Goal: Task Accomplishment & Management: Manage account settings

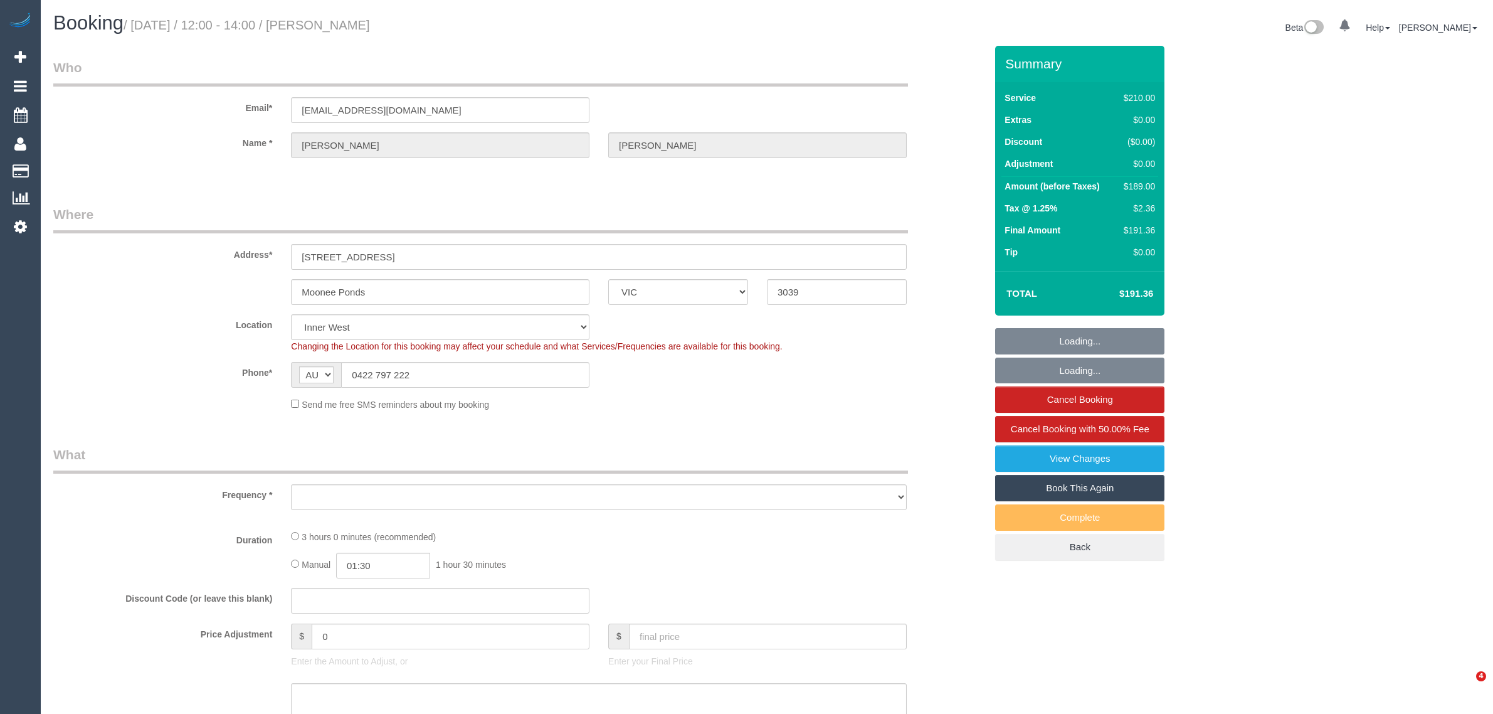
select select "VIC"
select select "object:547"
select select "string:stripe-pm_1R9ekc2GScqysDRVaHSv8Lxv"
select select "180"
select select "number:27"
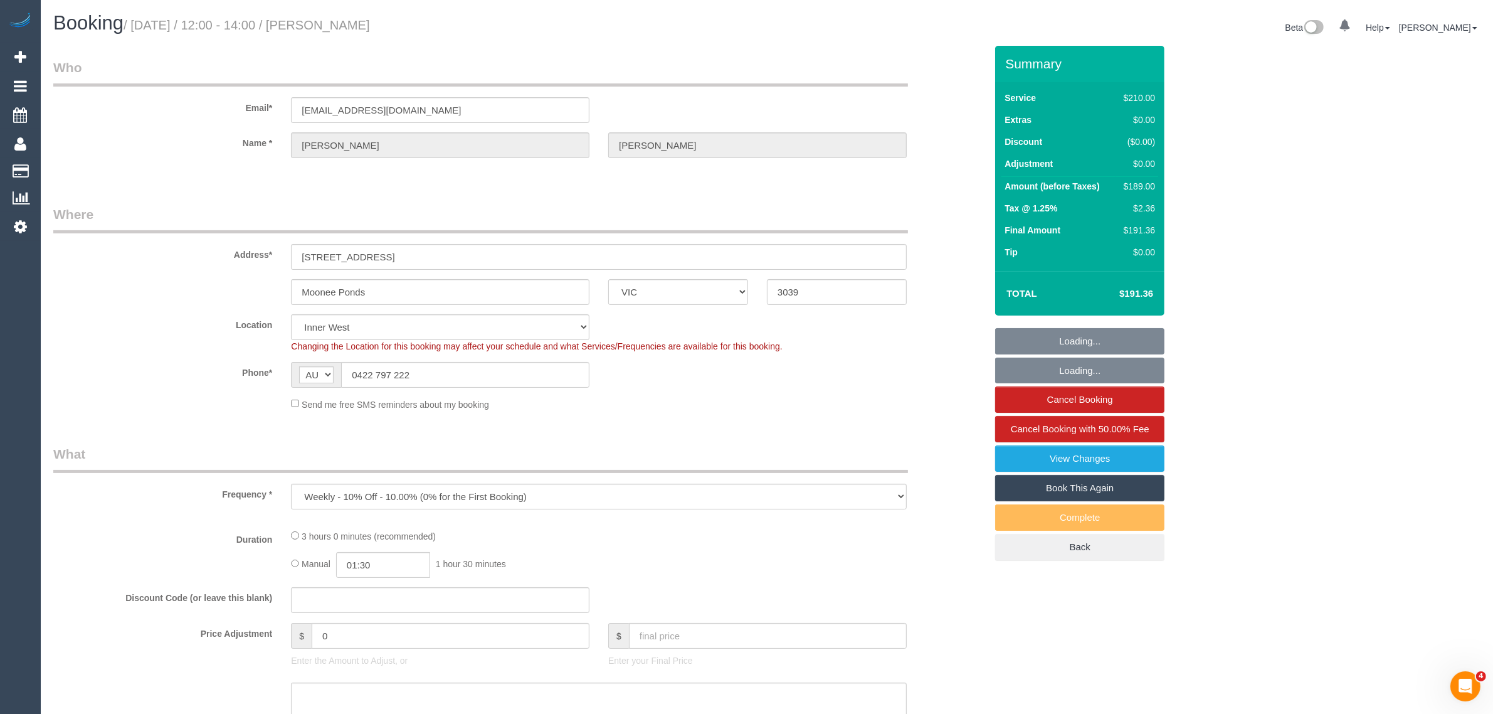
select select "number:14"
select select "number:19"
select select "number:34"
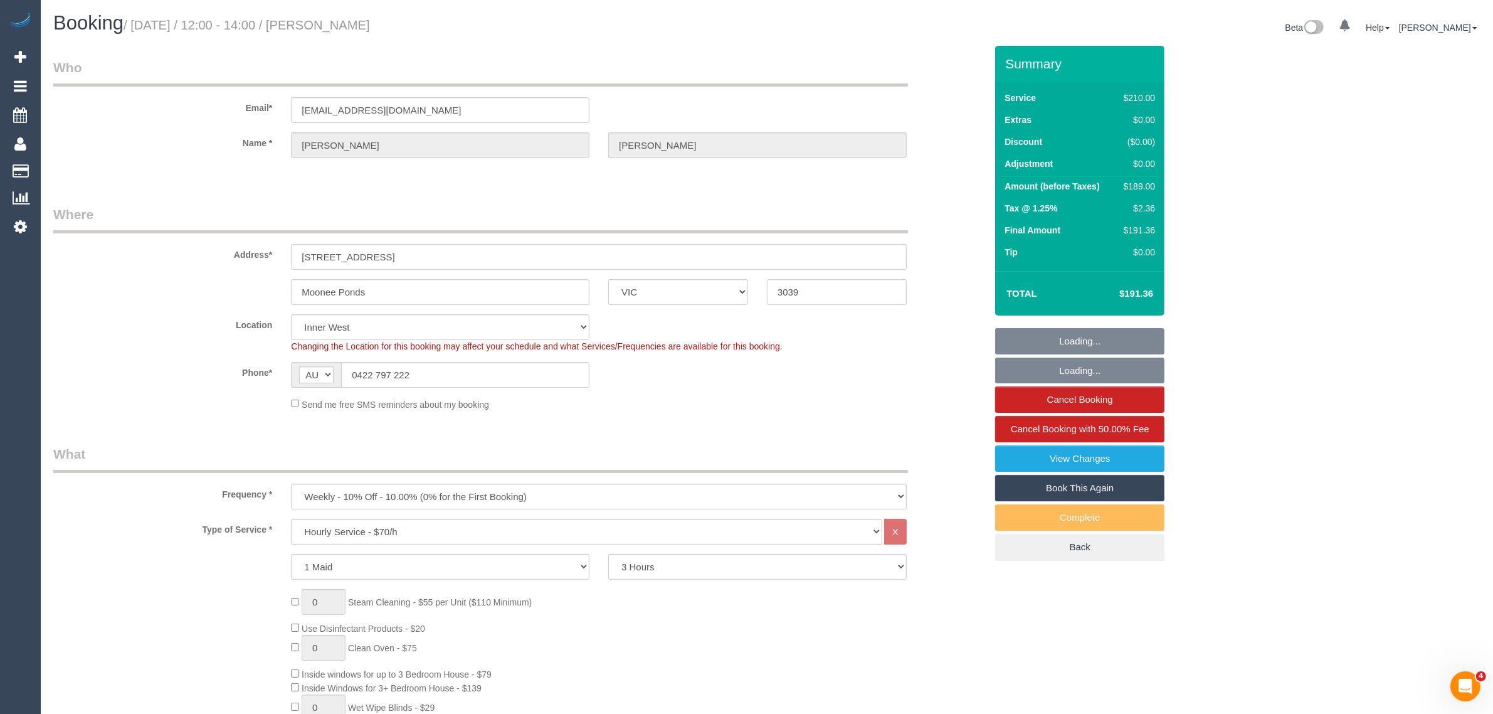
select select "object:862"
click at [524, 371] on input "0422 797 222" at bounding box center [465, 375] width 248 height 26
select select "spot1"
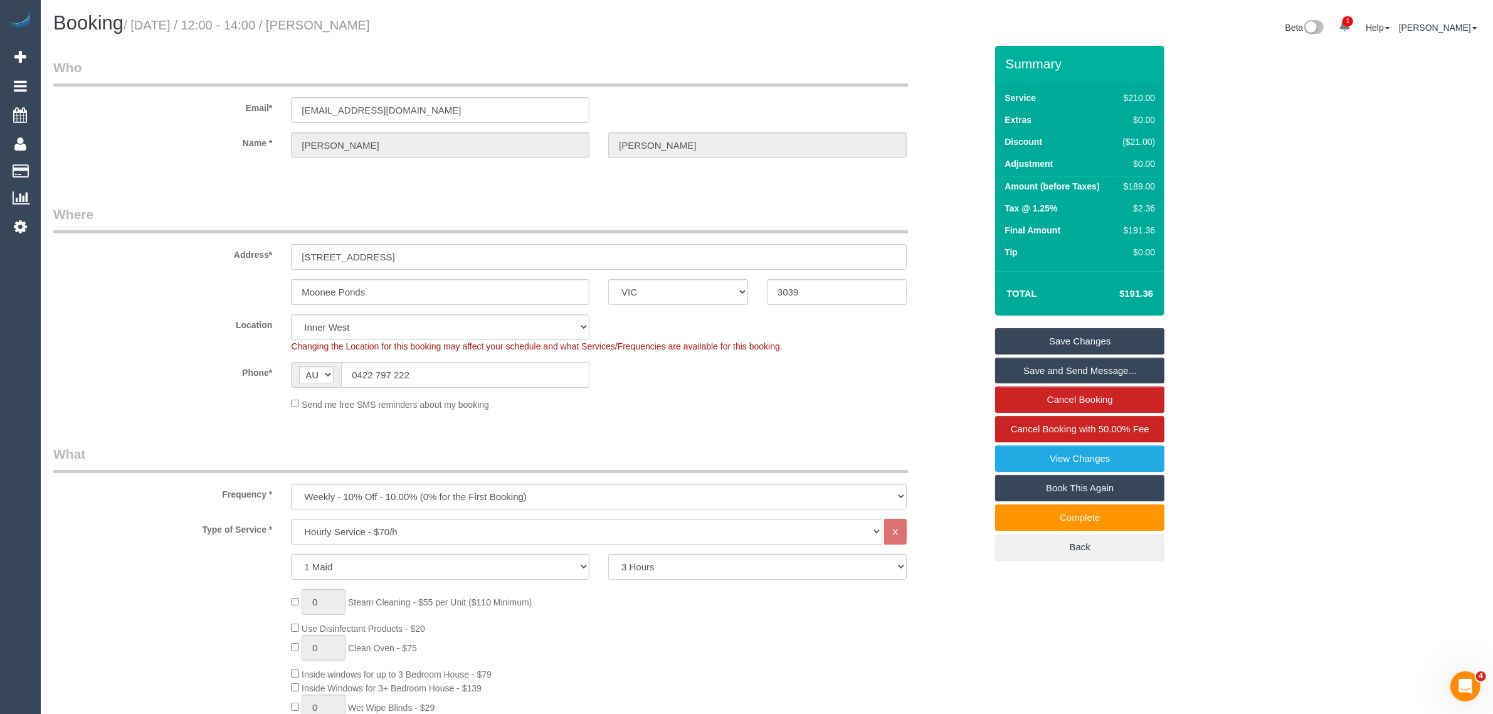
click at [549, 368] on input "0422 797 222" at bounding box center [465, 375] width 248 height 26
click at [692, 411] on fieldset "Where Address* 103 Waverley St Moonee Ponds ACT NSW NT QLD SA TAS VIC WA 3039 L…" at bounding box center [519, 312] width 932 height 215
click at [756, 408] on div "Send me free SMS reminders about my booking" at bounding box center [599, 404] width 635 height 14
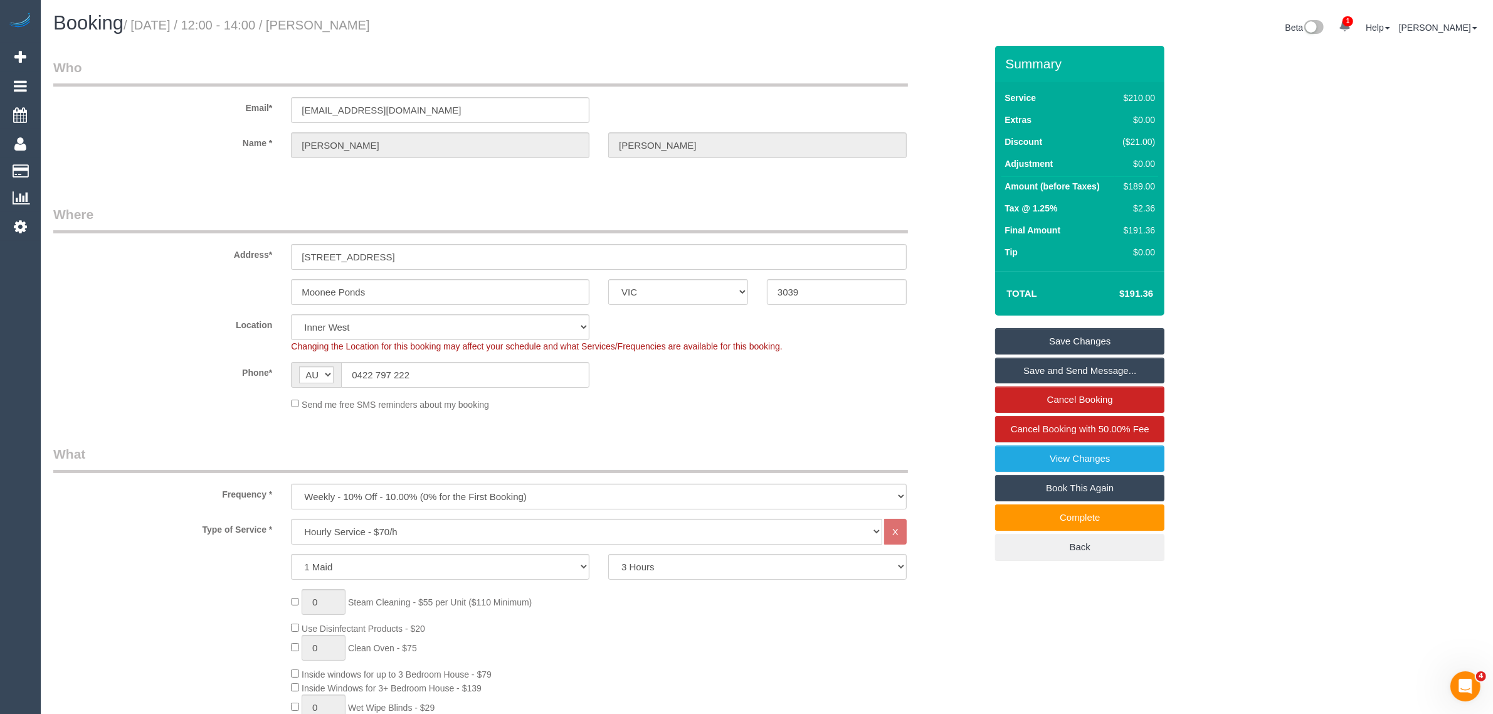
drag, startPoint x: 91, startPoint y: 327, endPoint x: 120, endPoint y: 334, distance: 29.5
click at [91, 327] on label "Location" at bounding box center [163, 322] width 238 height 17
click at [179, 380] on div "Phone* AF AL DZ AD AO AI AQ AG AR AM AW AU AT AZ BS BH BD BB BY BE BZ BJ BM BT …" at bounding box center [519, 375] width 951 height 26
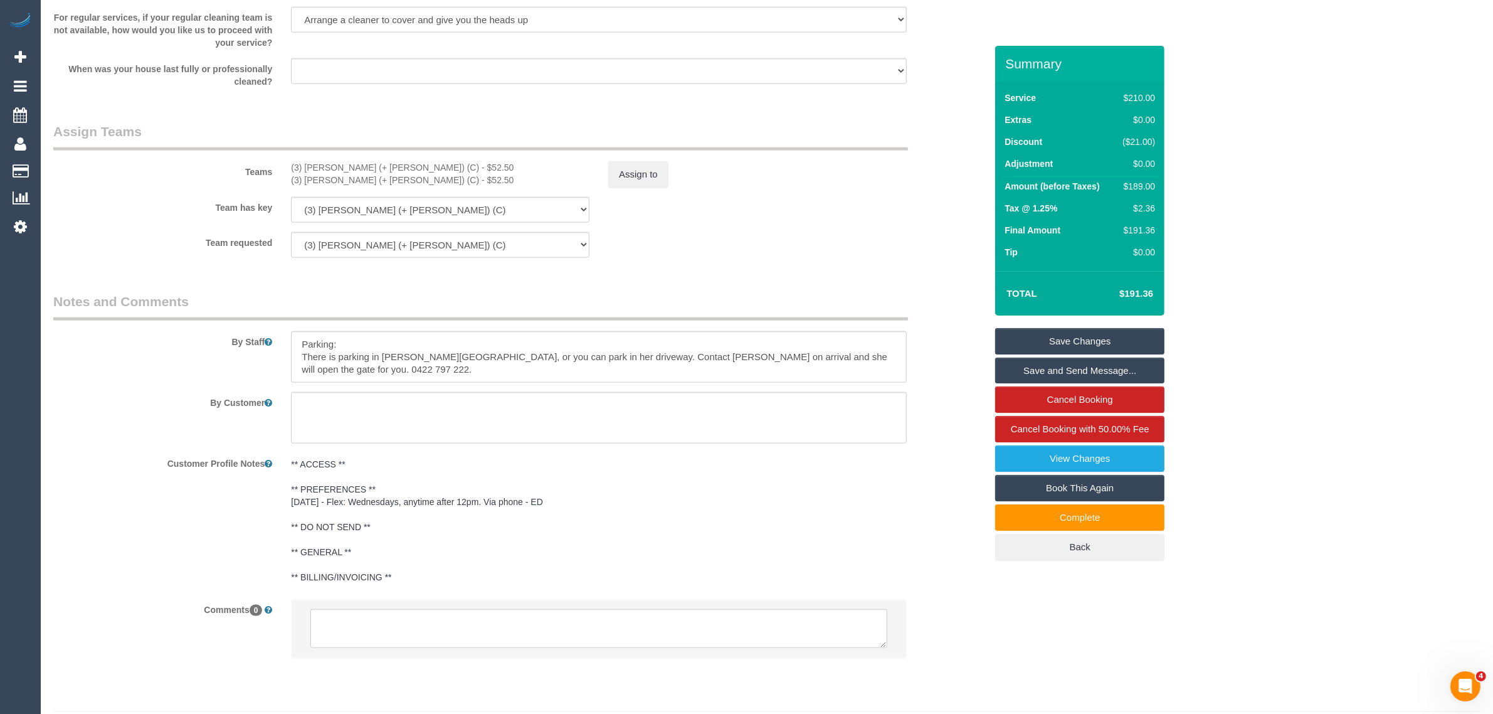
scroll to position [1743, 0]
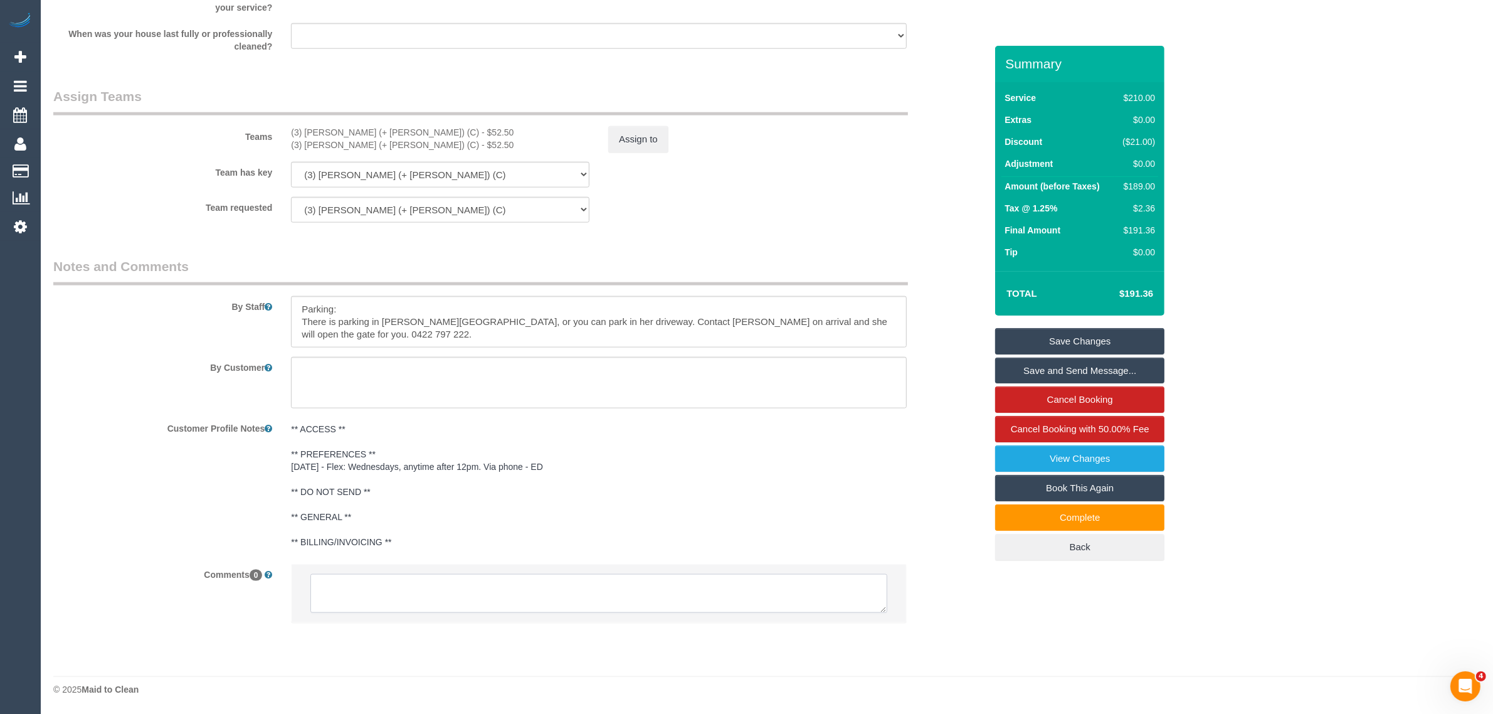
click at [677, 582] on textarea at bounding box center [598, 593] width 577 height 39
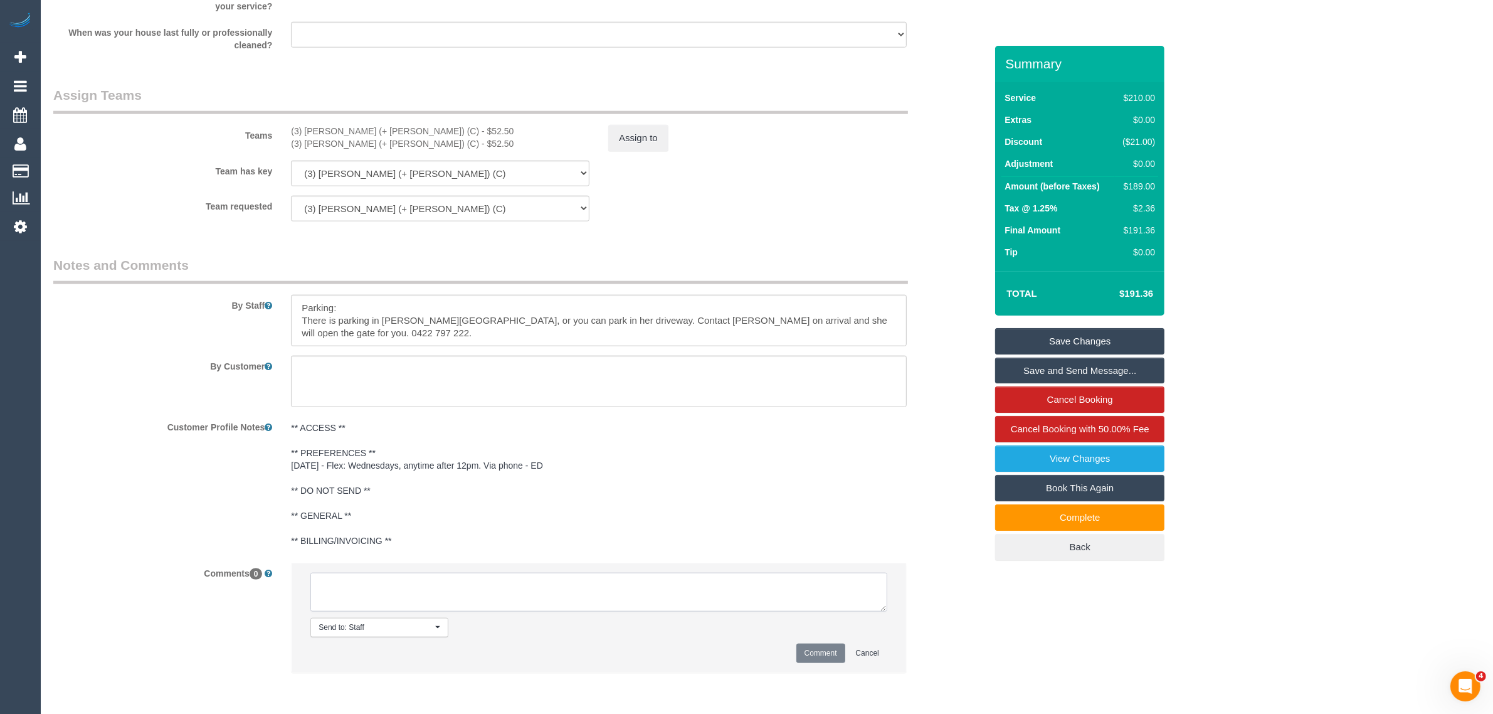
paste textarea "Cleaner(s) Unassigned: Reason Unassigned: Contact via: Which message sent: Addi…"
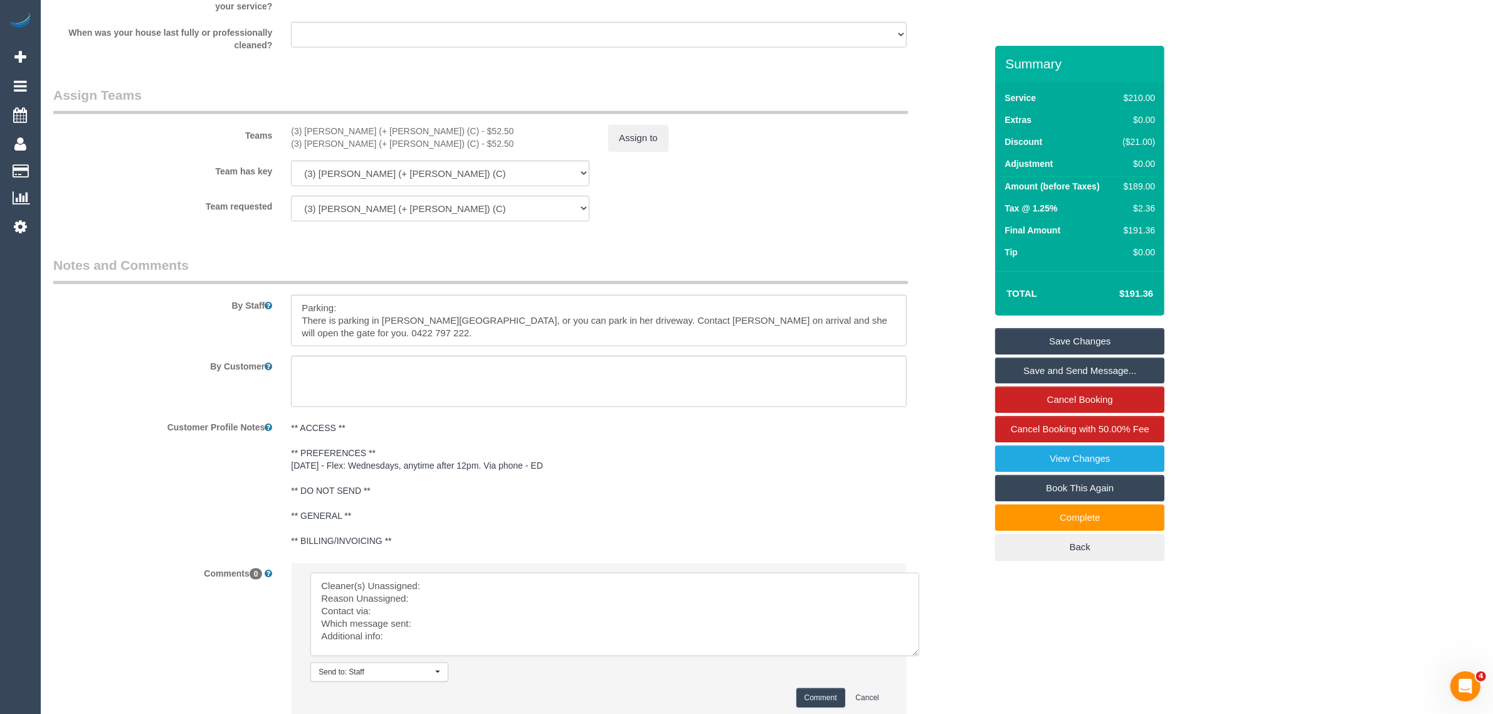
scroll to position [3, 0]
drag, startPoint x: 876, startPoint y: 609, endPoint x: 907, endPoint y: 650, distance: 51.9
click at [910, 656] on textarea at bounding box center [614, 613] width 609 height 83
drag, startPoint x: 287, startPoint y: 126, endPoint x: 384, endPoint y: 120, distance: 96.8
click at [384, 120] on div "Teams (3) Arifin (+ Fatema) (C) - $52.50 (3) Fatema (+ Arifin) (C) - $52.50 Ass…" at bounding box center [519, 118] width 951 height 65
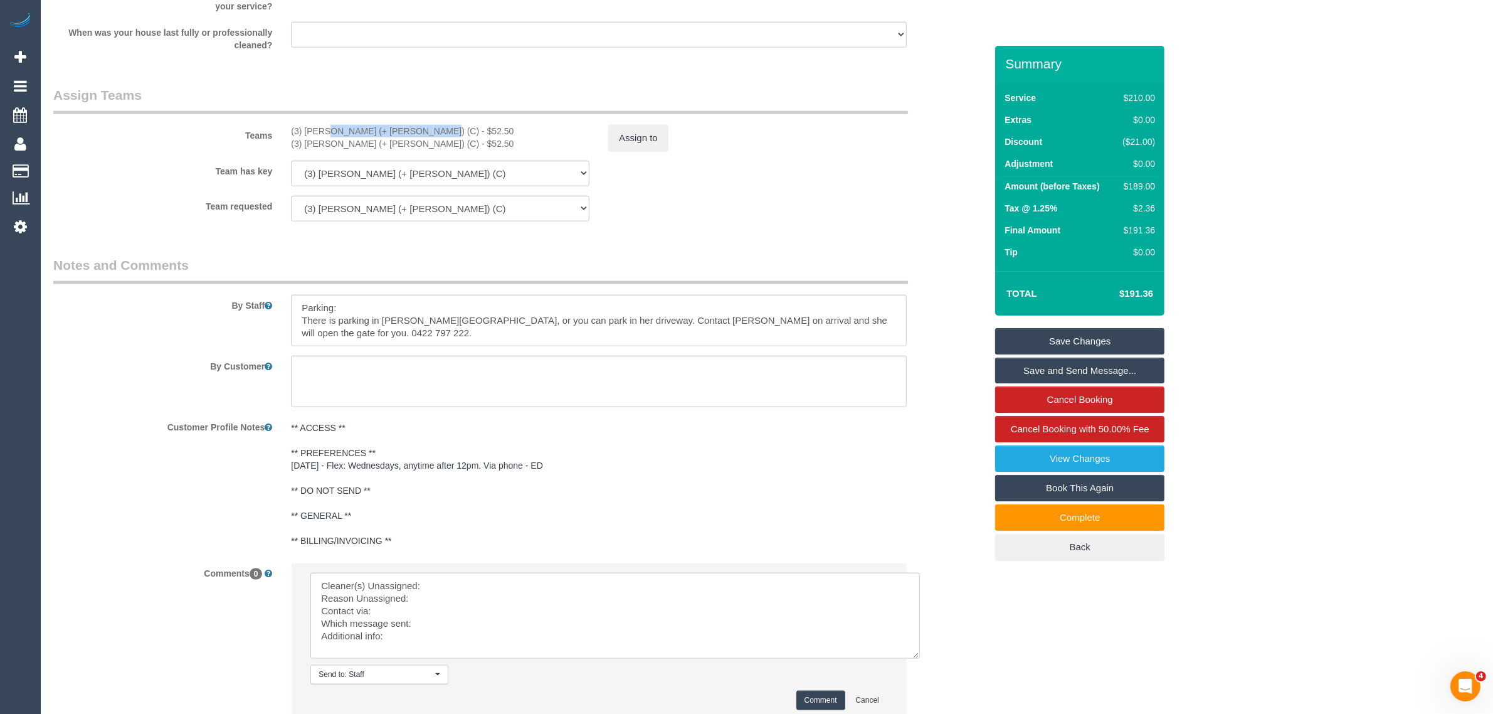
copy div "(3) [PERSON_NAME] (+ [PERSON_NAME]) (C)"
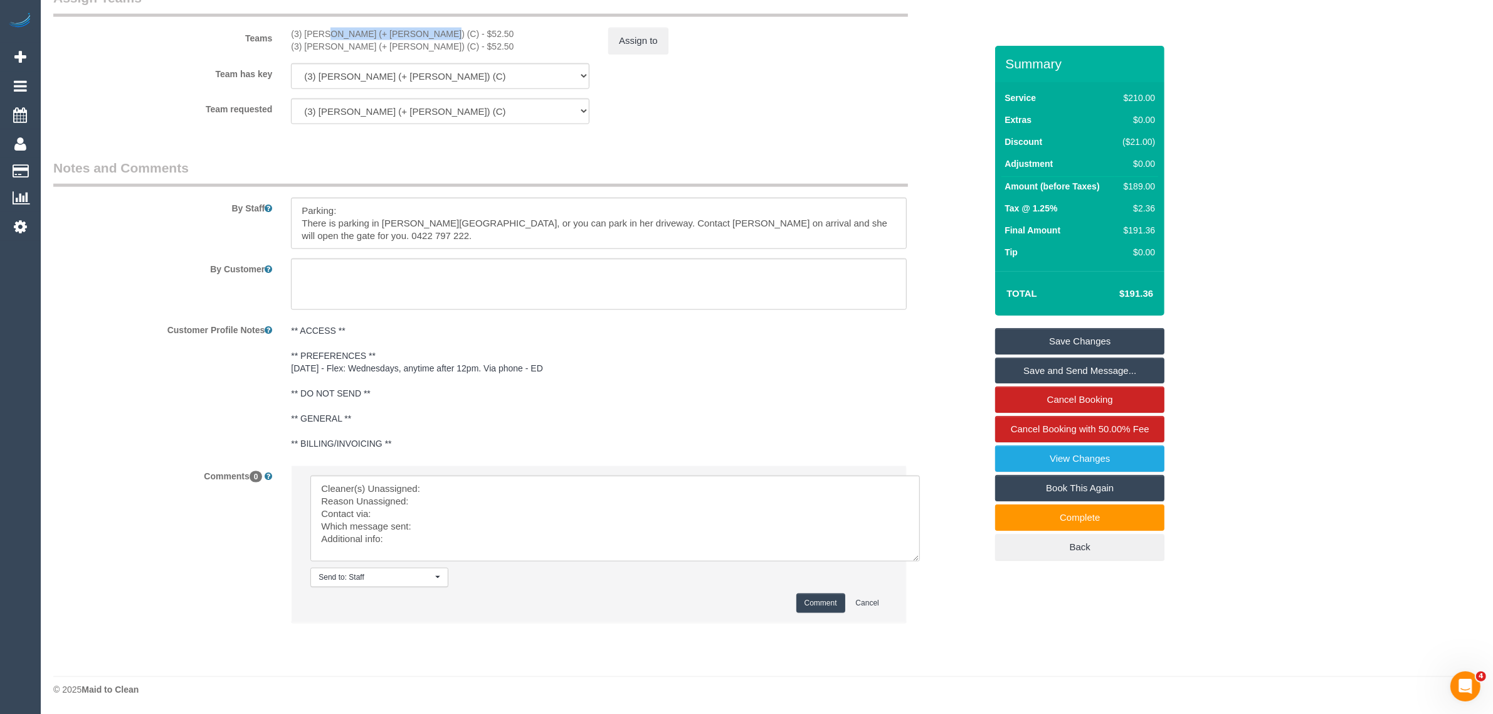
scroll to position [1841, 0]
click at [544, 484] on textarea at bounding box center [614, 518] width 609 height 86
paste textarea "(3) [PERSON_NAME] (+ [PERSON_NAME]) (C)"
click at [480, 496] on textarea at bounding box center [614, 518] width 609 height 86
click at [399, 509] on textarea at bounding box center [614, 518] width 609 height 86
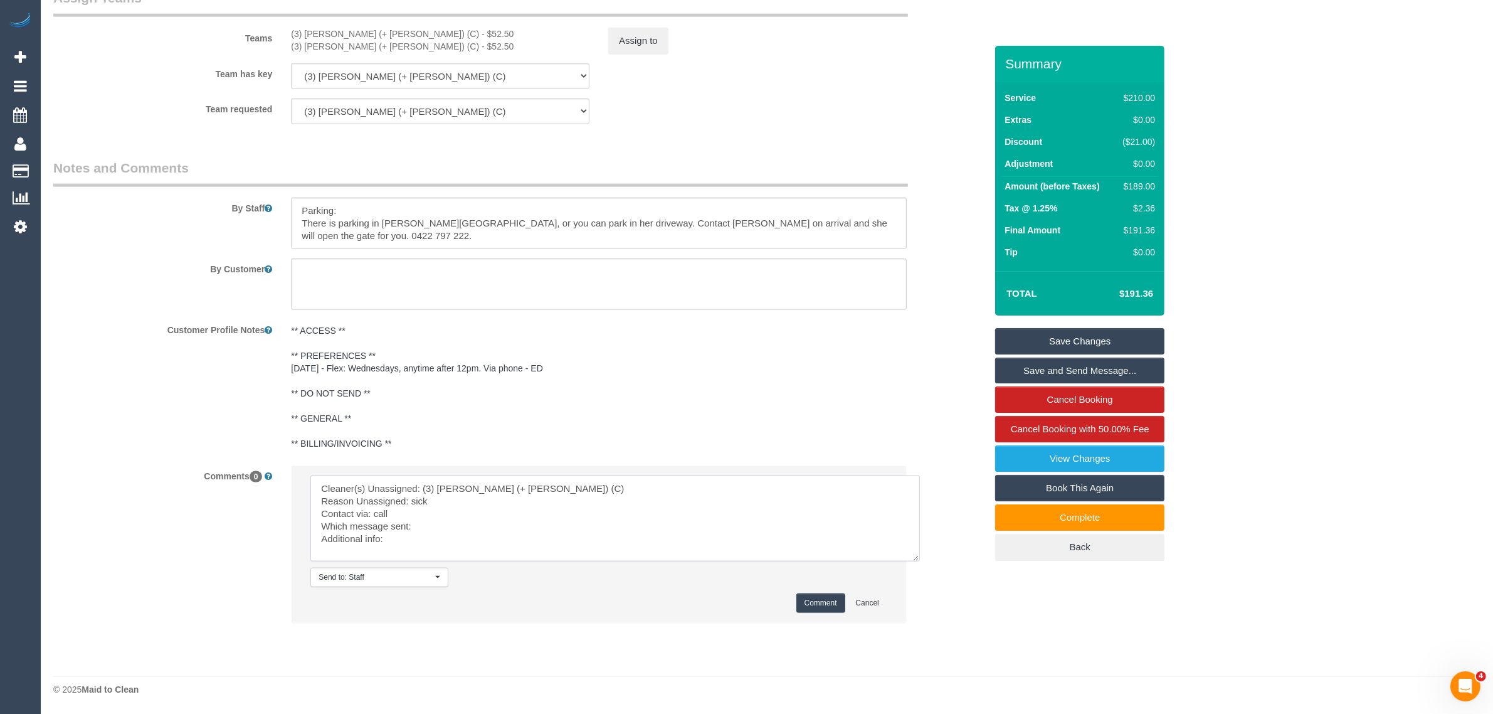
click at [445, 522] on textarea at bounding box center [614, 518] width 609 height 86
type textarea "Cleaner(s) Unassigned: (3) Arifin (+ Fatema) (C) Reason Unassigned: sick Contac…"
click at [816, 601] on button "Comment" at bounding box center [820, 602] width 49 height 19
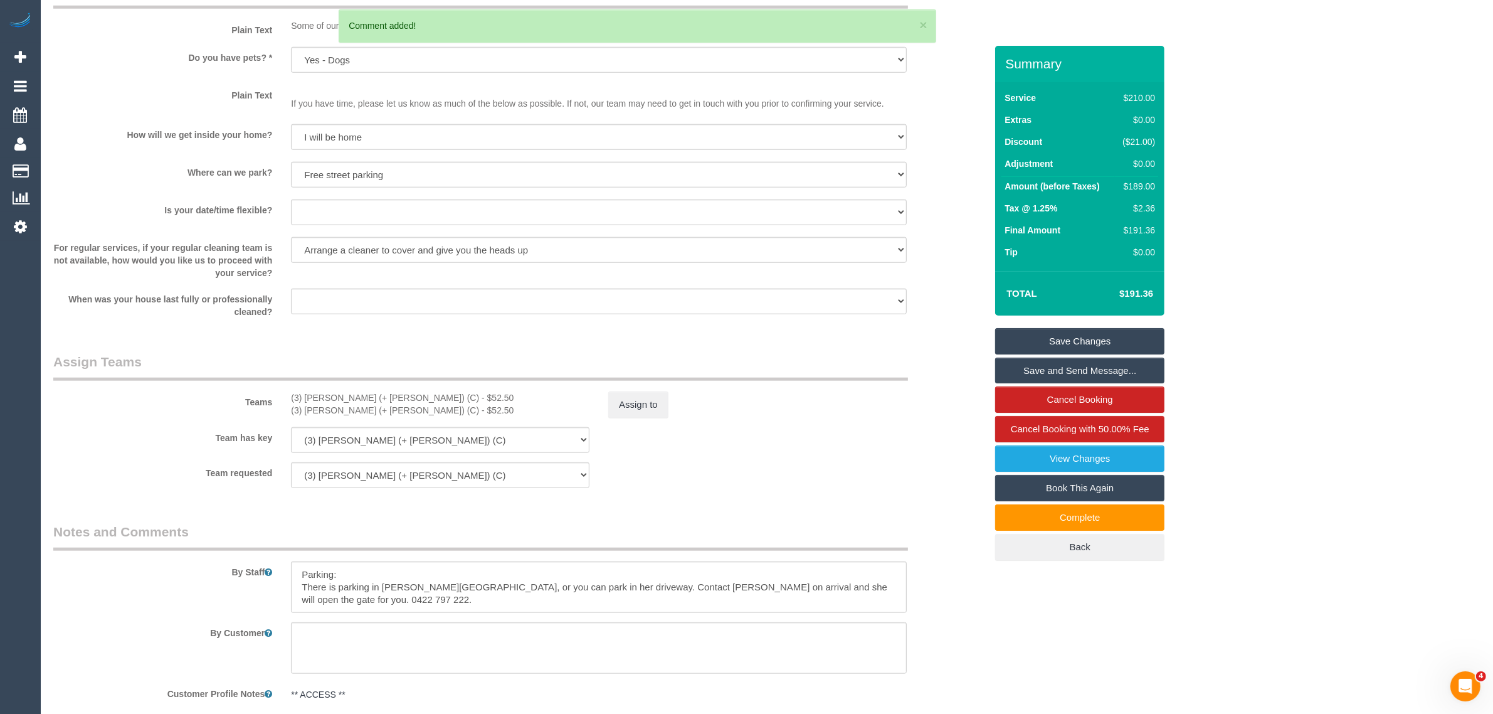
scroll to position [1475, 0]
click at [647, 412] on button "Assign to" at bounding box center [638, 405] width 60 height 26
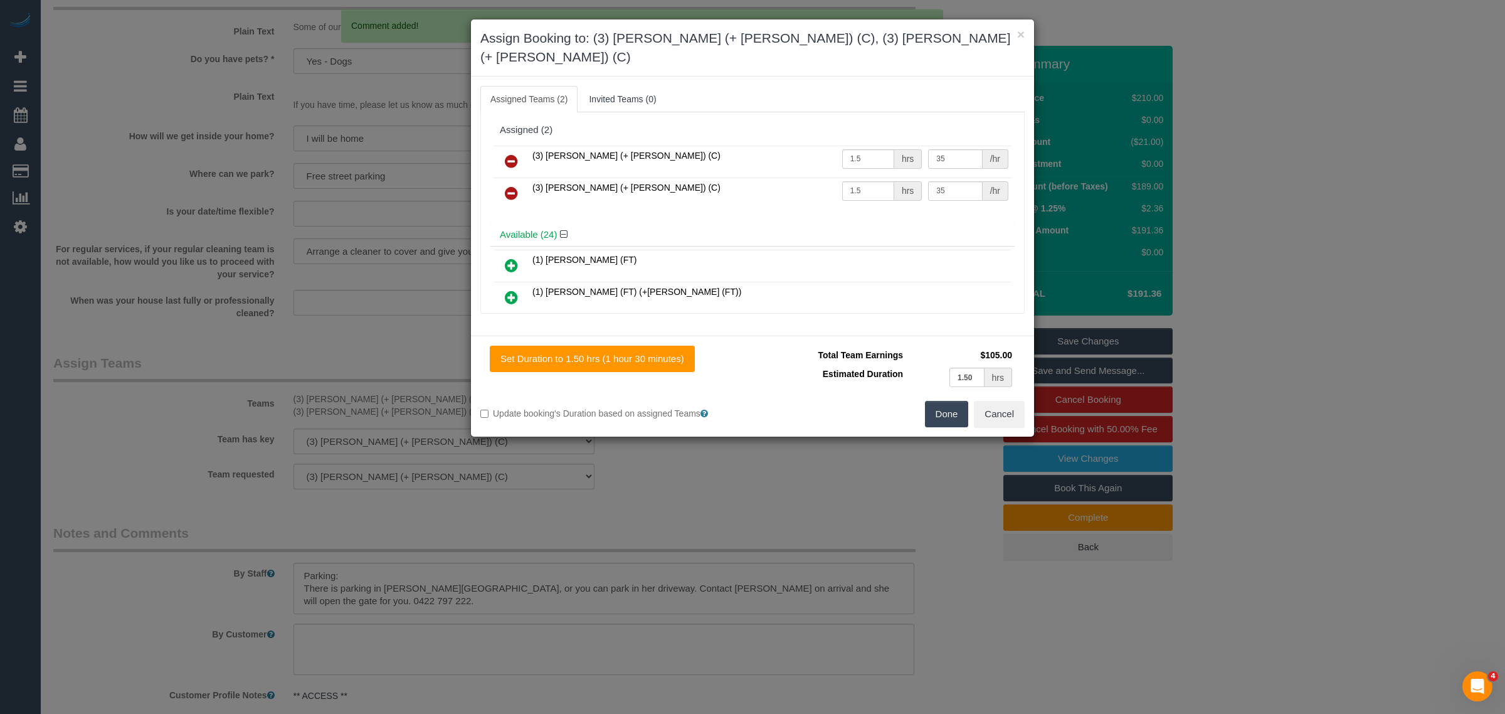
click at [512, 154] on icon at bounding box center [511, 161] width 13 height 15
click at [512, 186] on icon at bounding box center [511, 193] width 13 height 15
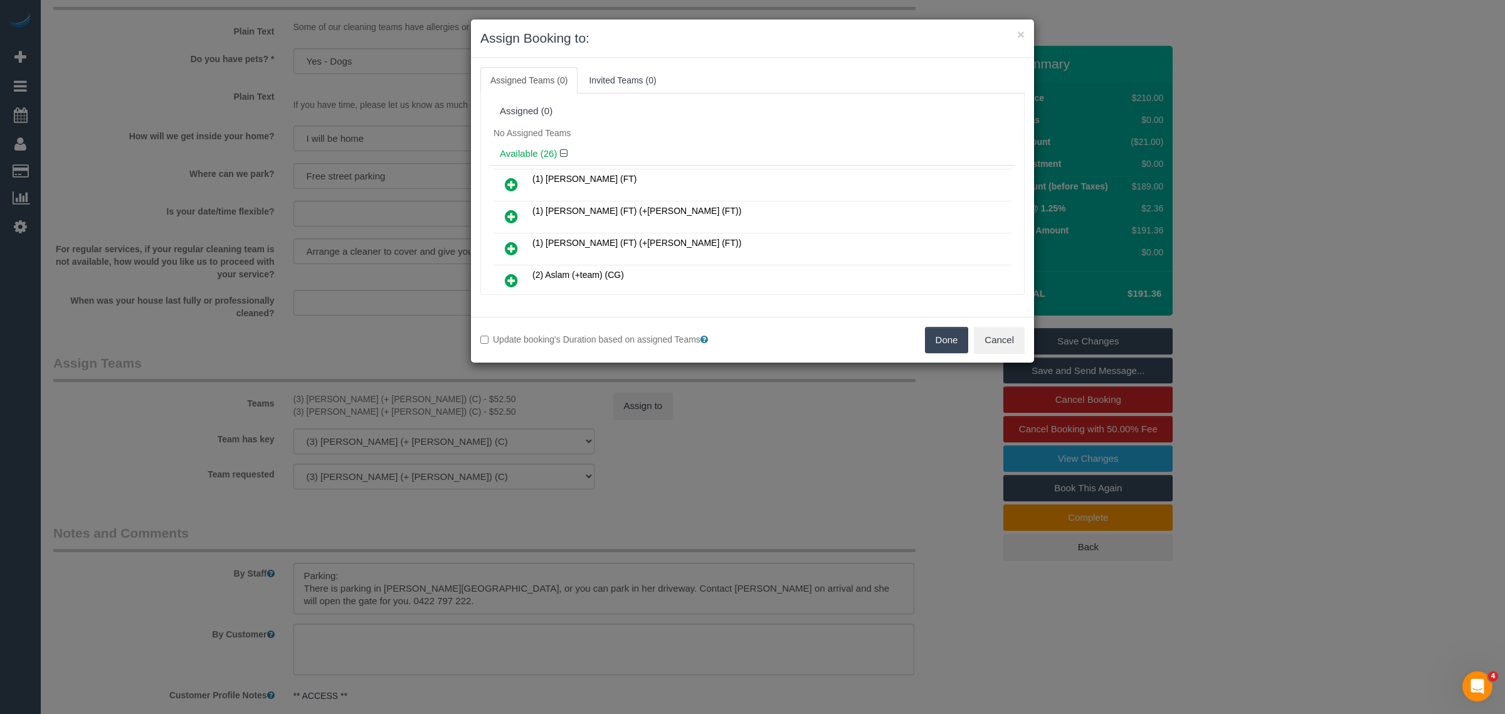
click at [941, 349] on button "Done" at bounding box center [947, 340] width 44 height 26
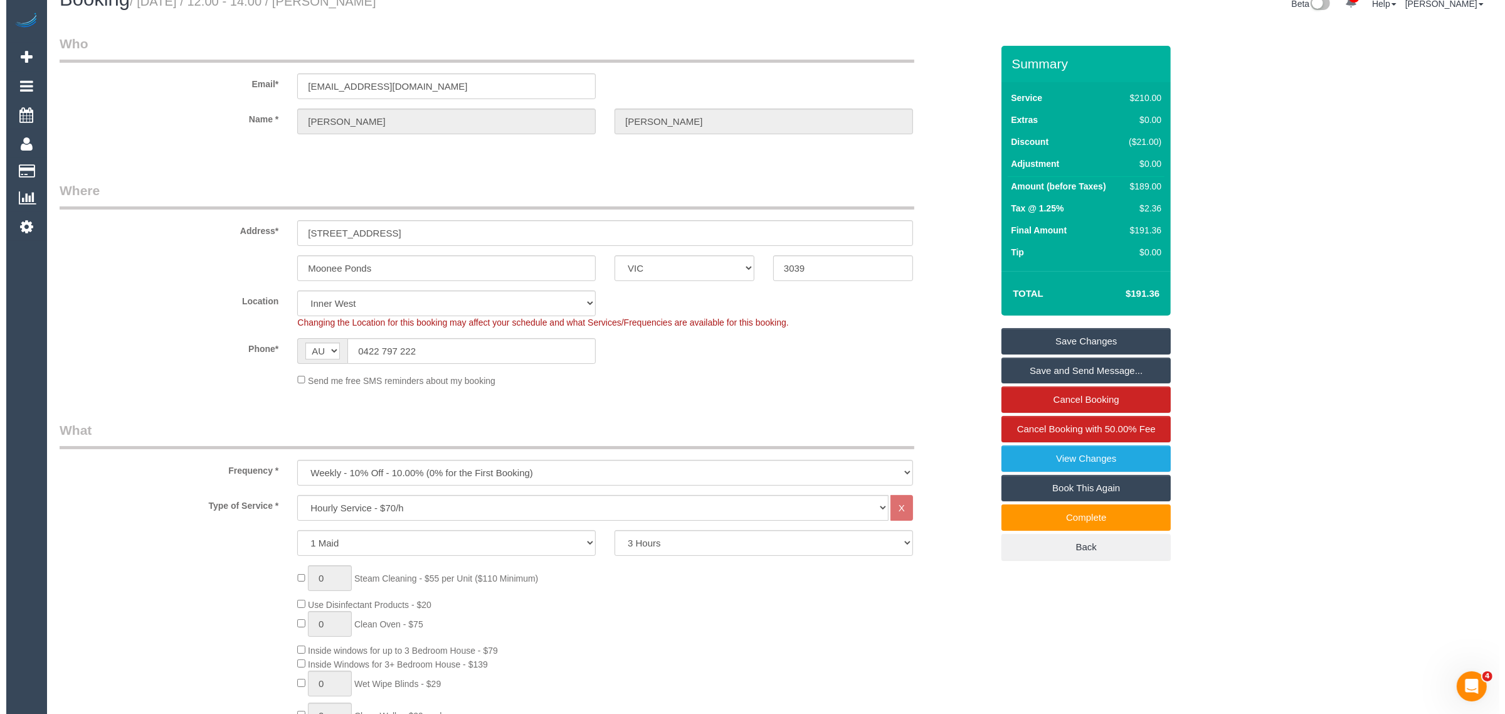
scroll to position [0, 0]
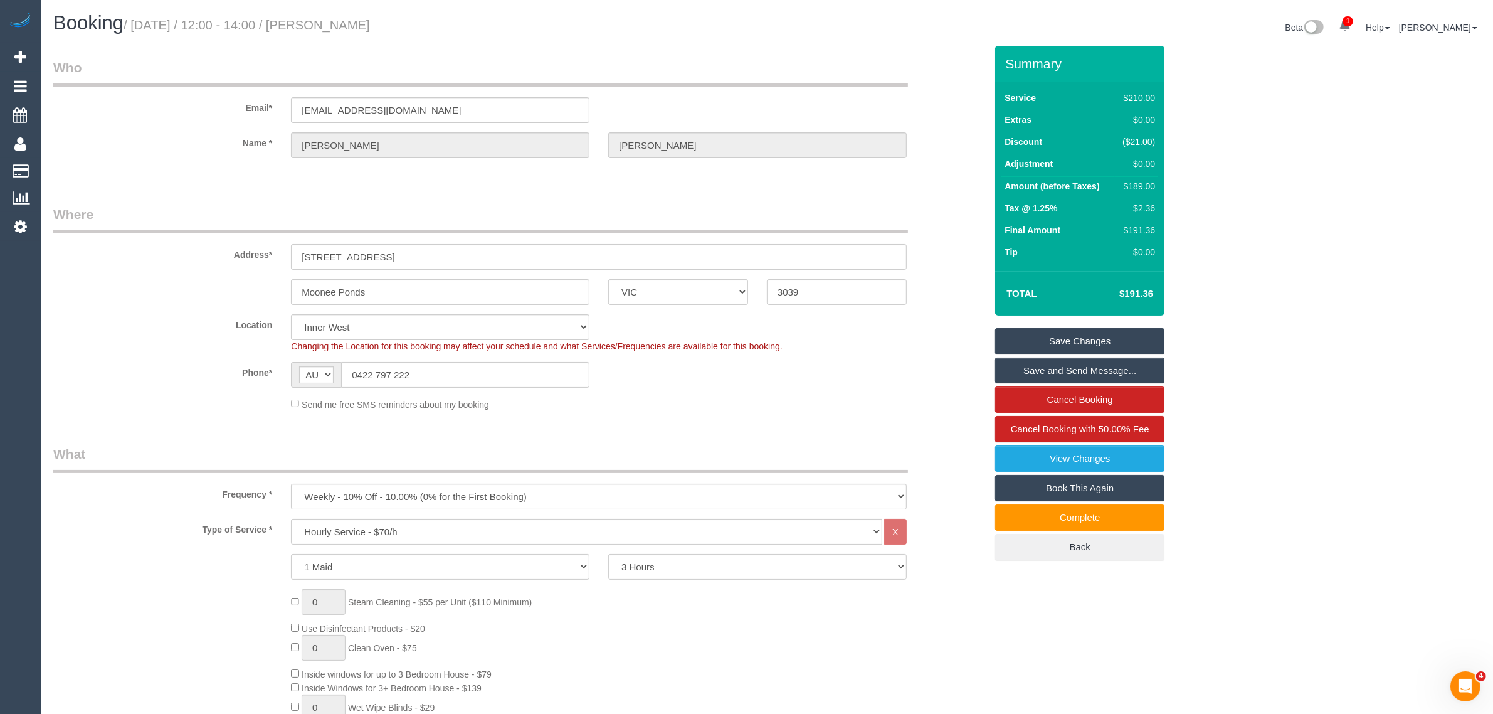
click at [765, 75] on legend "Who" at bounding box center [480, 72] width 855 height 28
click at [1007, 396] on link "Cancel Booking" at bounding box center [1079, 399] width 169 height 26
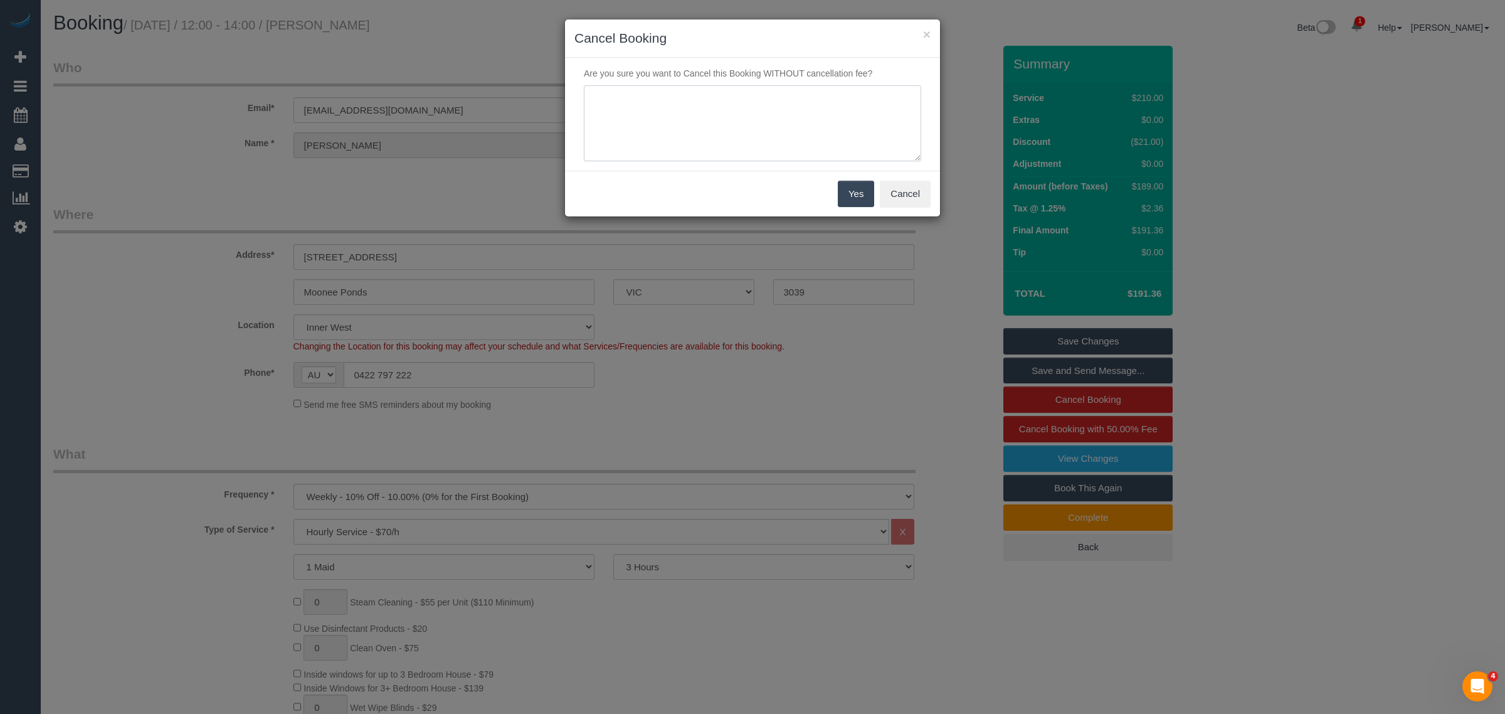
click at [621, 118] on textarea at bounding box center [752, 123] width 337 height 76
click at [900, 186] on button "Cancel" at bounding box center [905, 194] width 51 height 26
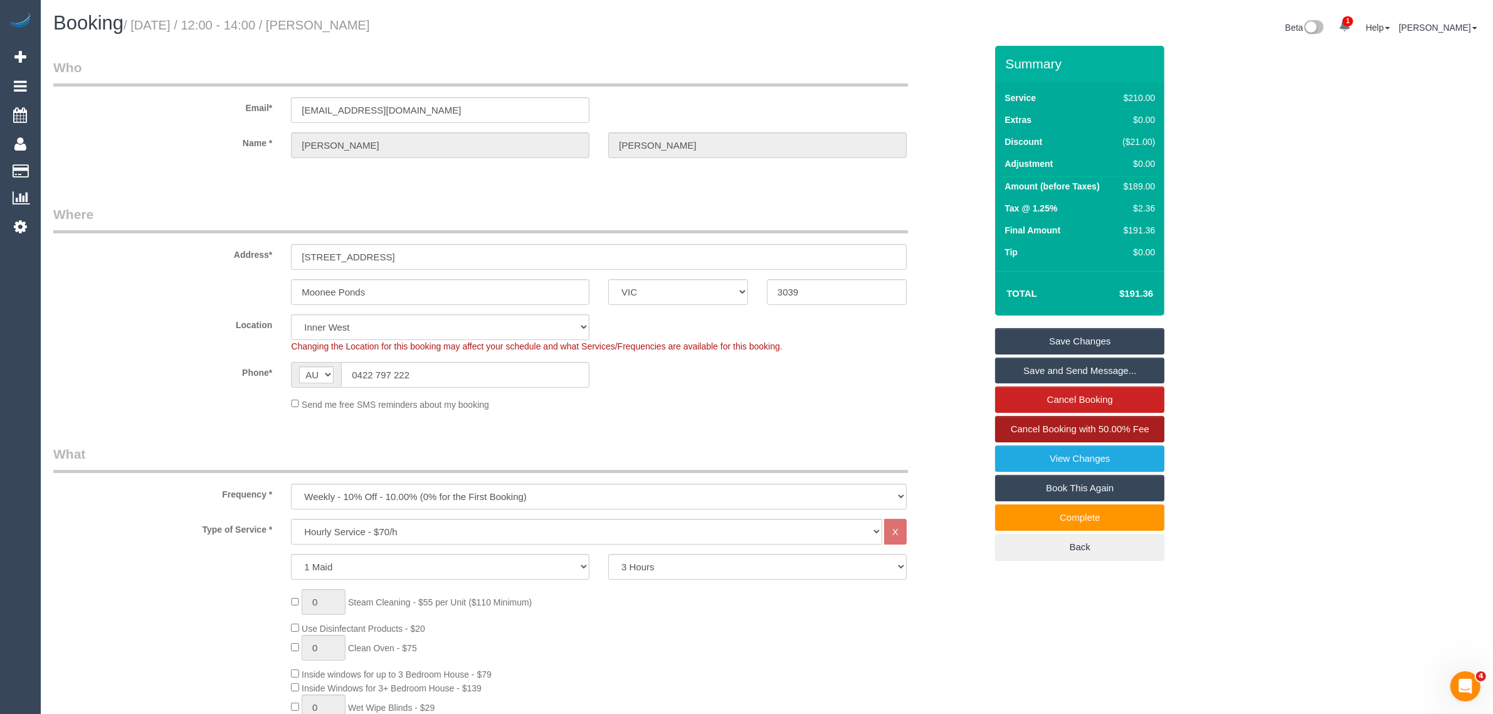
click at [1024, 430] on span "Cancel Booking with 50.00% Fee" at bounding box center [1080, 428] width 139 height 11
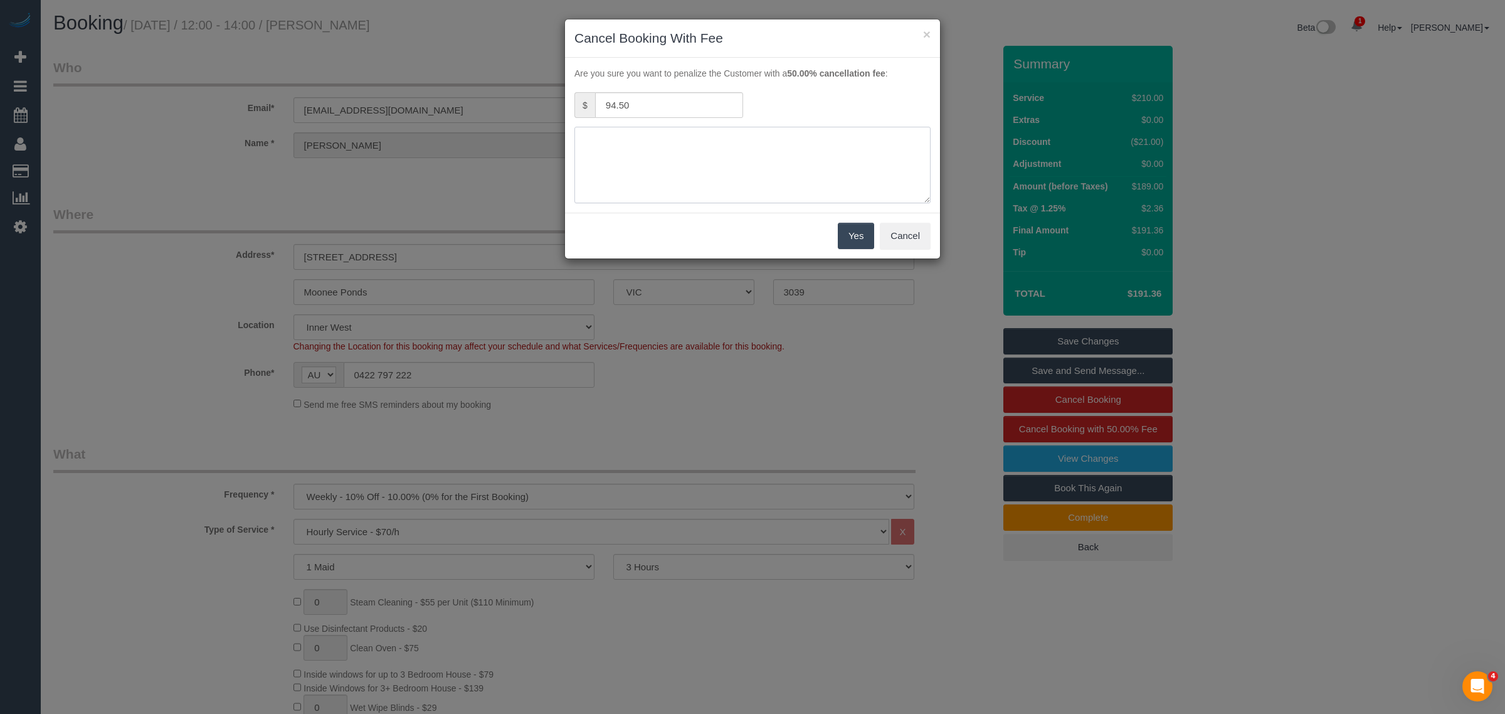
click at [697, 129] on textarea at bounding box center [752, 165] width 356 height 76
click at [908, 248] on button "Cancel" at bounding box center [905, 236] width 51 height 26
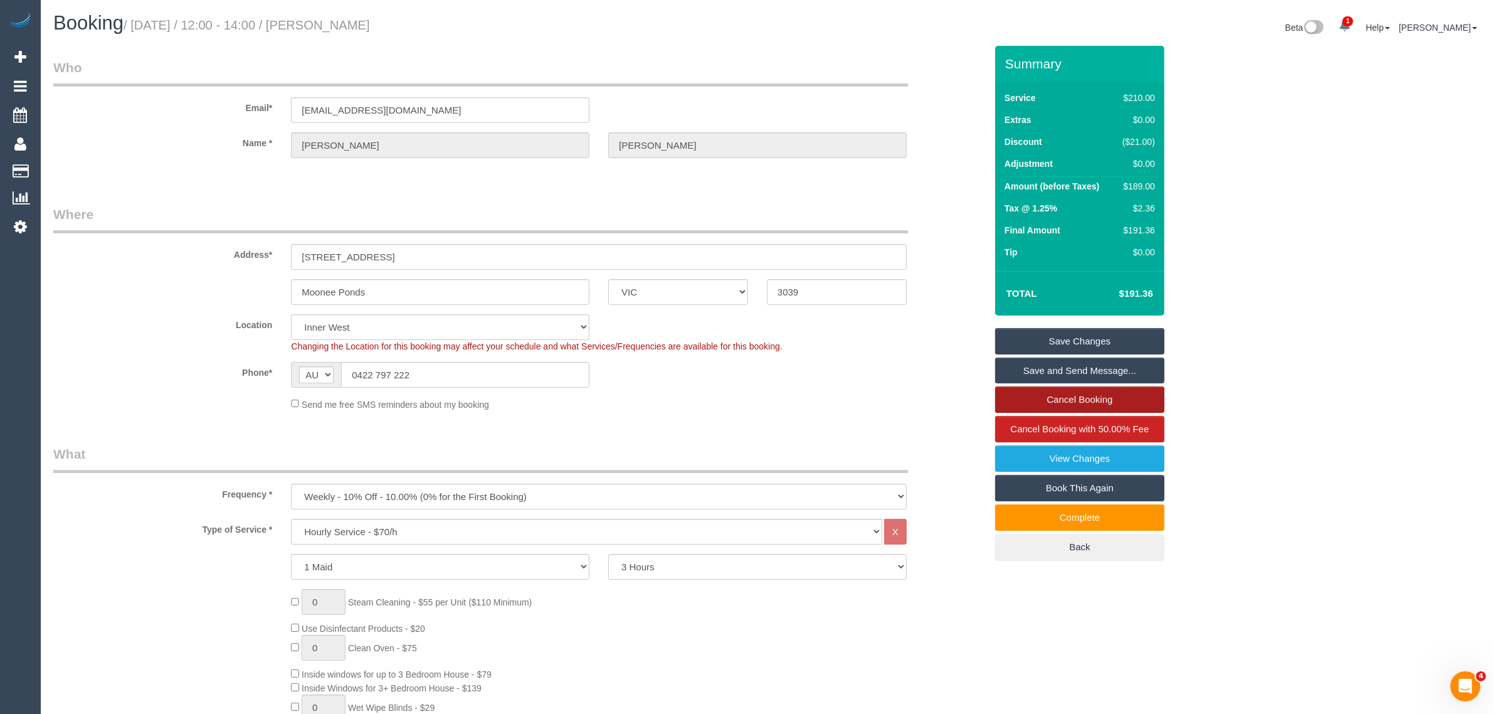
click at [1022, 399] on link "Cancel Booking" at bounding box center [1079, 399] width 169 height 26
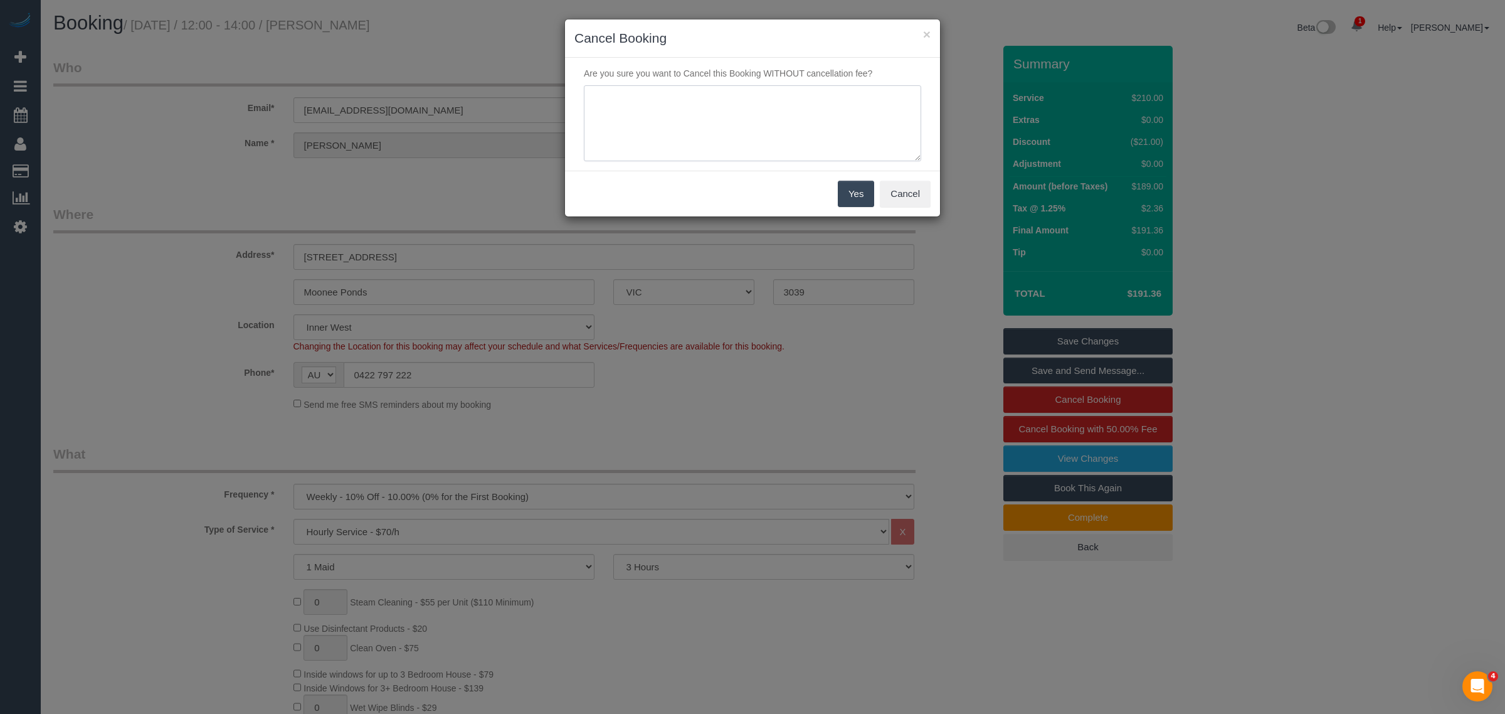
click at [599, 126] on textarea at bounding box center [752, 123] width 337 height 76
click at [747, 98] on textarea at bounding box center [752, 123] width 337 height 76
click at [841, 112] on textarea at bounding box center [752, 123] width 337 height 76
click at [787, 122] on textarea at bounding box center [752, 123] width 337 height 76
type textarea "customer decided to skip this clean. She also mentioned she cancelled the ongoi…"
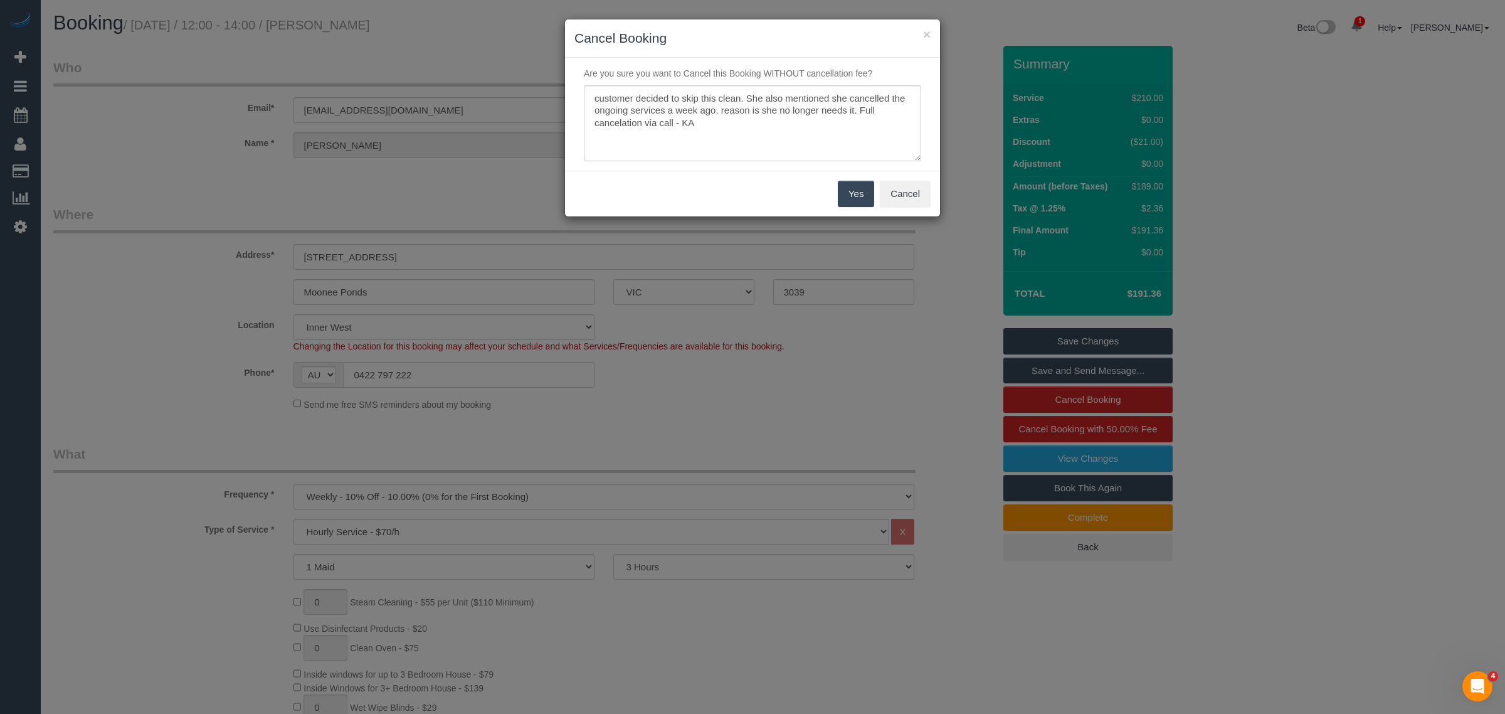
click at [863, 190] on button "Yes" at bounding box center [856, 194] width 36 height 26
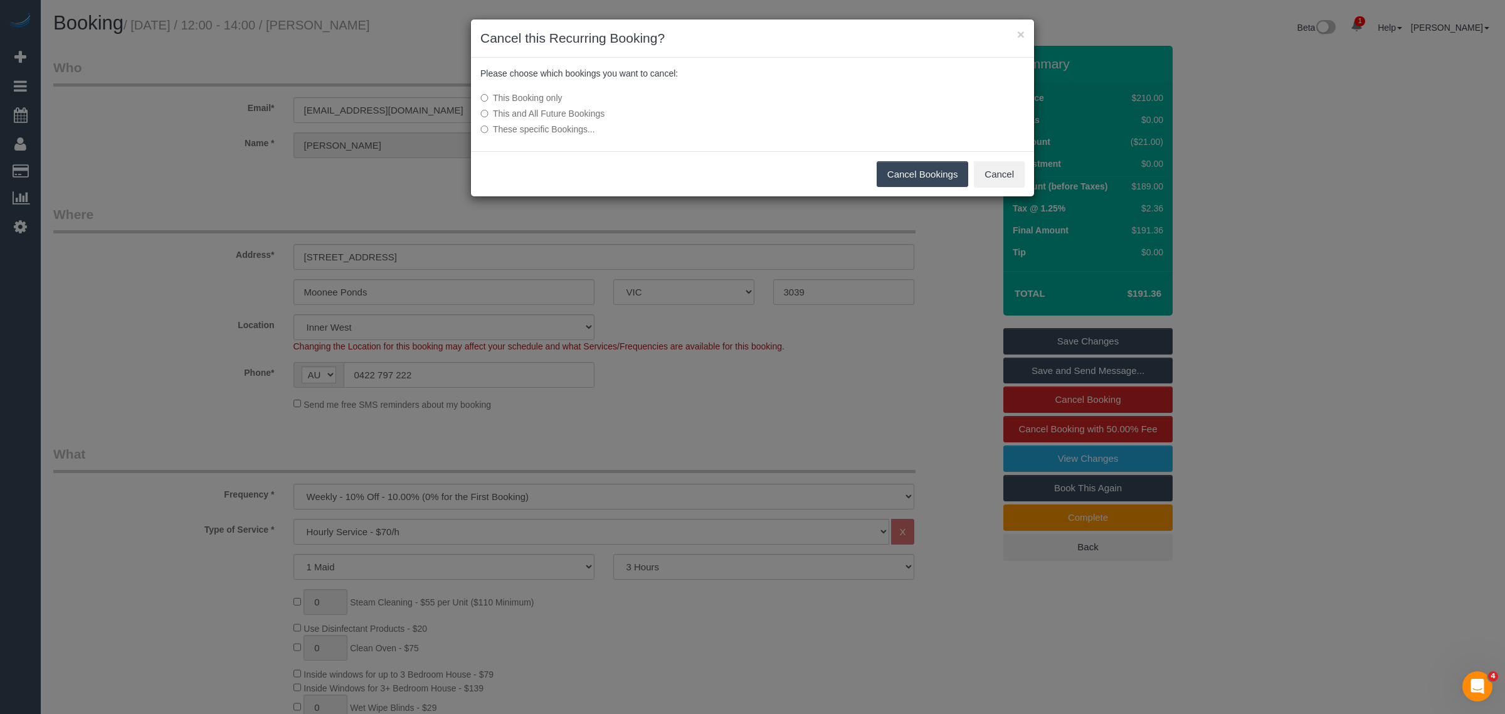
click at [581, 107] on label "This and All Future Bookings" at bounding box center [658, 113] width 357 height 13
click at [897, 164] on button "Cancel Bookings" at bounding box center [923, 174] width 92 height 26
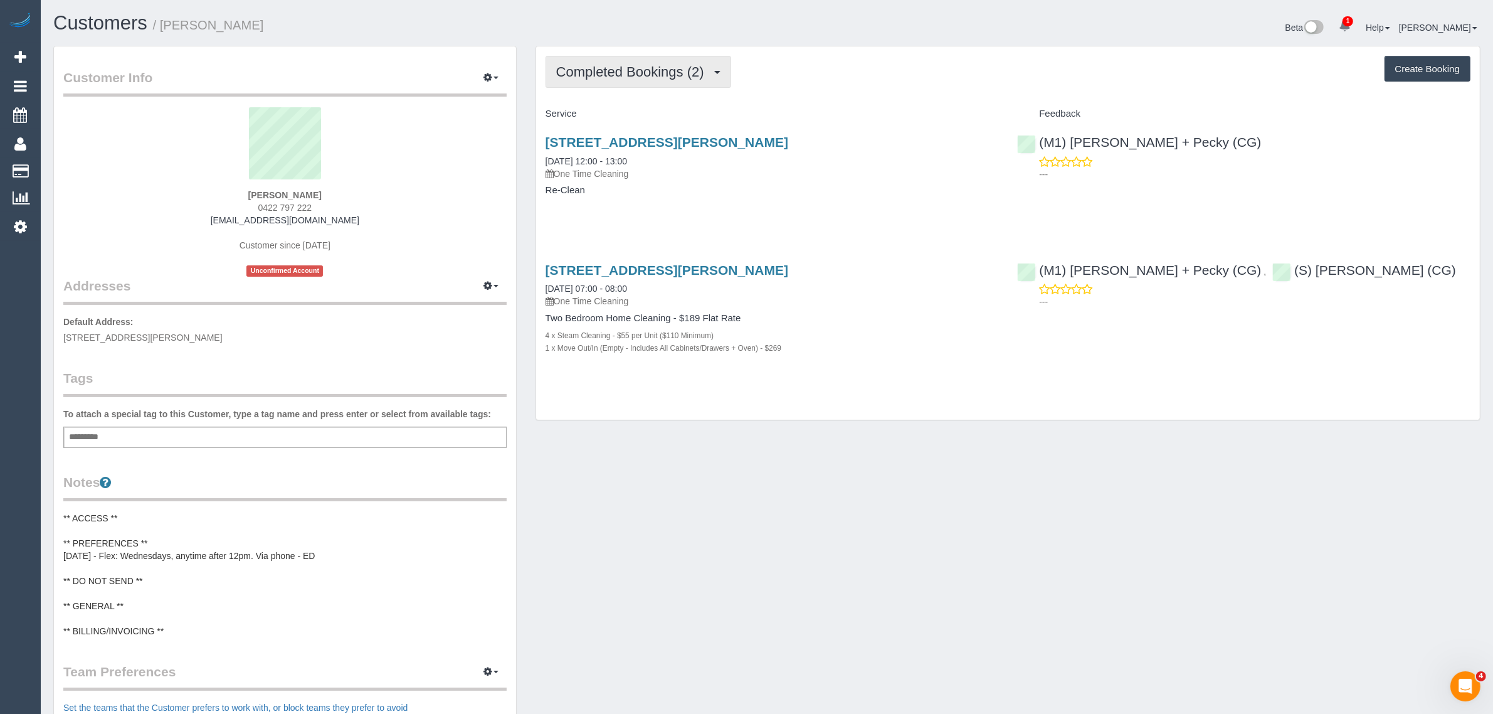
click at [597, 74] on span "Completed Bookings (2)" at bounding box center [633, 72] width 154 height 16
click at [833, 219] on div "422 Albert St, Brunswick West, VIC 3055 01/05/2025 12:00 - 13:00 One Time Clean…" at bounding box center [772, 172] width 472 height 97
click at [641, 60] on button "Completed Bookings (2)" at bounding box center [638, 72] width 186 height 32
click at [626, 119] on link "Upcoming Bookings (11)" at bounding box center [612, 117] width 132 height 16
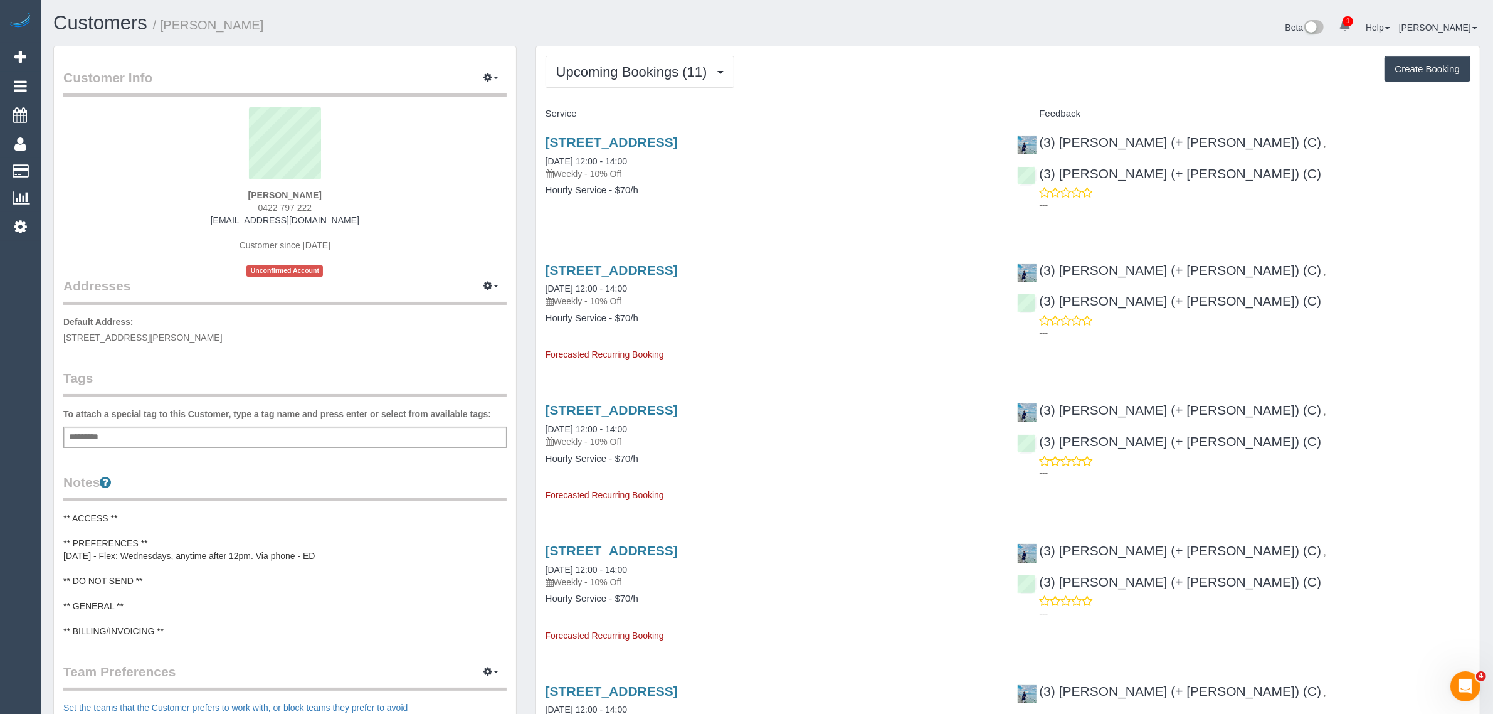
click at [670, 73] on span "Upcoming Bookings (11)" at bounding box center [634, 72] width 157 height 16
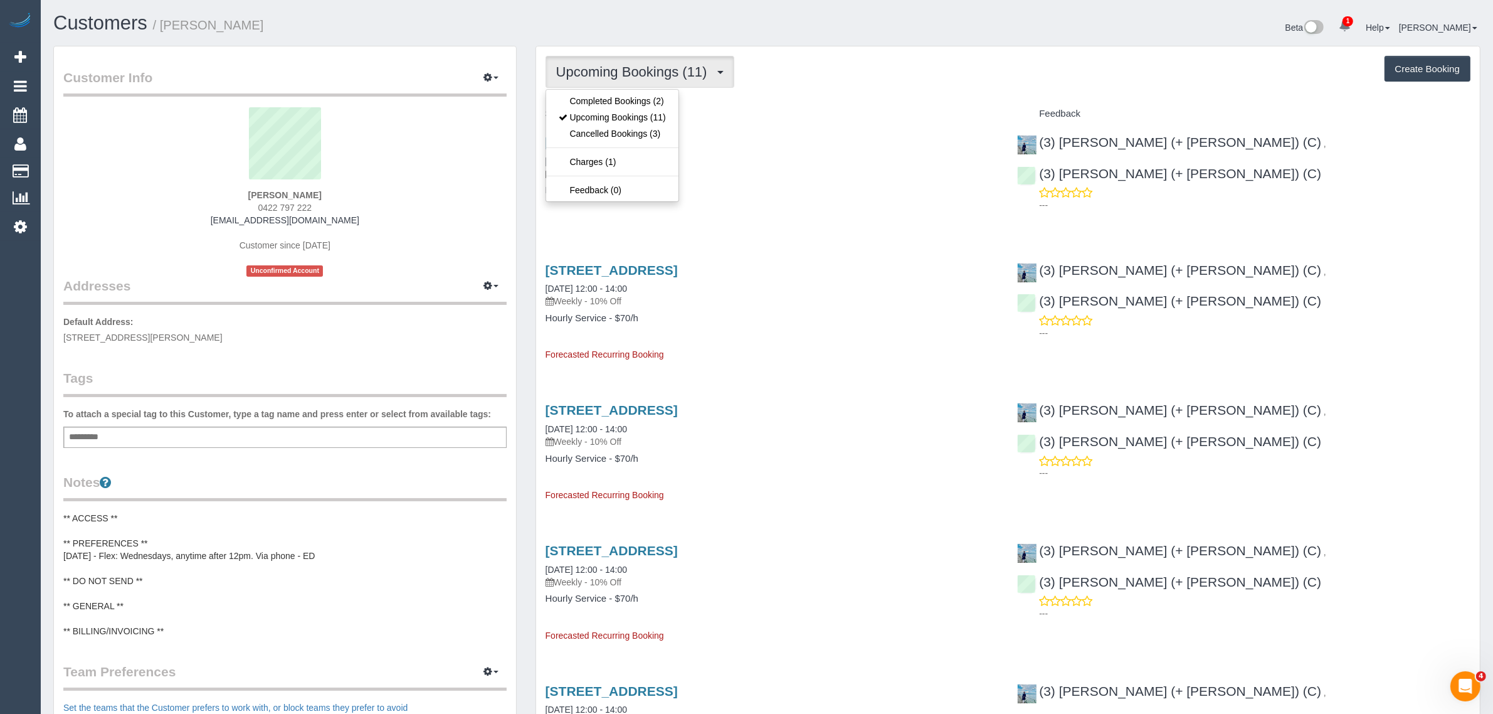
click at [839, 80] on div "Upcoming Bookings (11) Completed Bookings (2) Upcoming Bookings (11) Cancelled …" at bounding box center [1007, 72] width 925 height 32
click at [641, 66] on span "Upcoming Bookings (11)" at bounding box center [634, 72] width 157 height 16
click at [612, 101] on link "Completed Bookings (2)" at bounding box center [612, 101] width 132 height 16
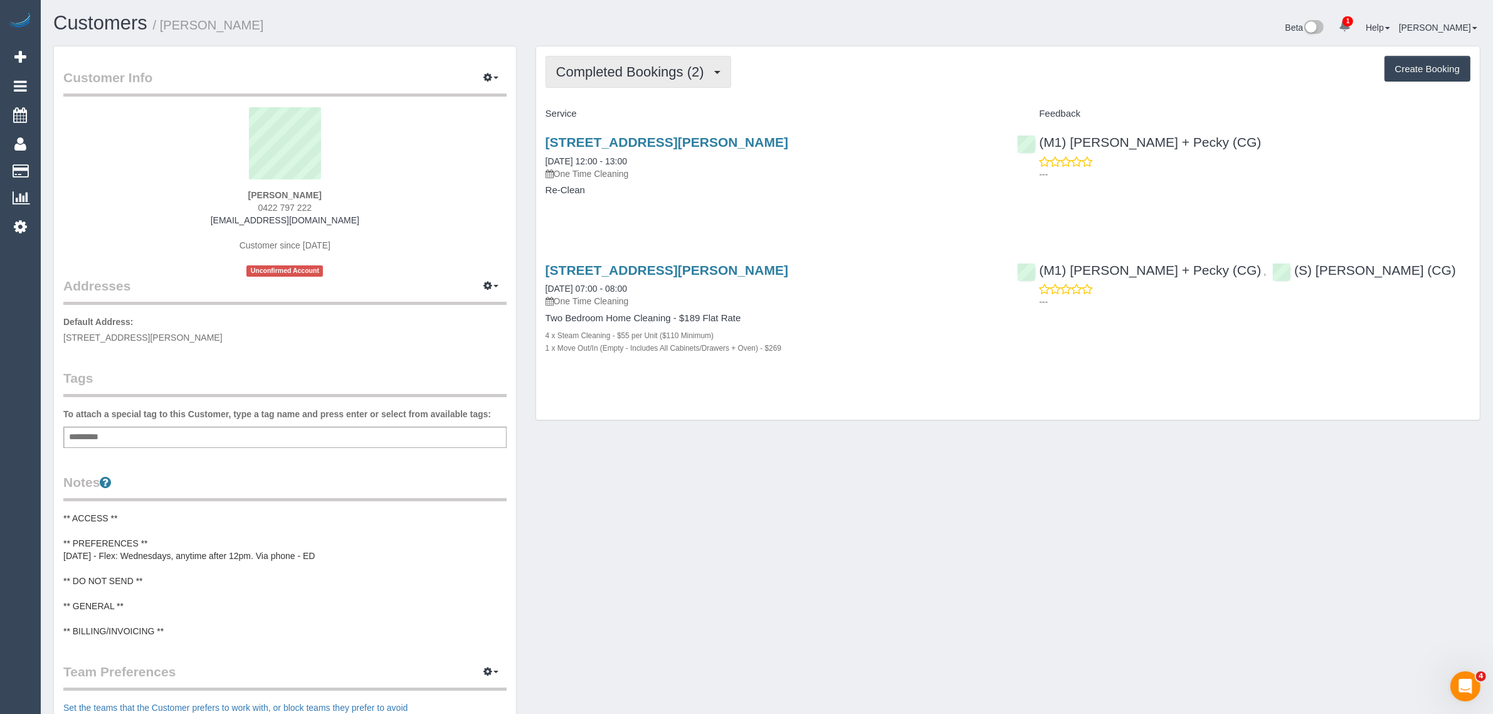
click at [635, 65] on span "Completed Bookings (2)" at bounding box center [633, 72] width 154 height 16
click at [606, 120] on link "Upcoming Bookings (11)" at bounding box center [612, 117] width 132 height 16
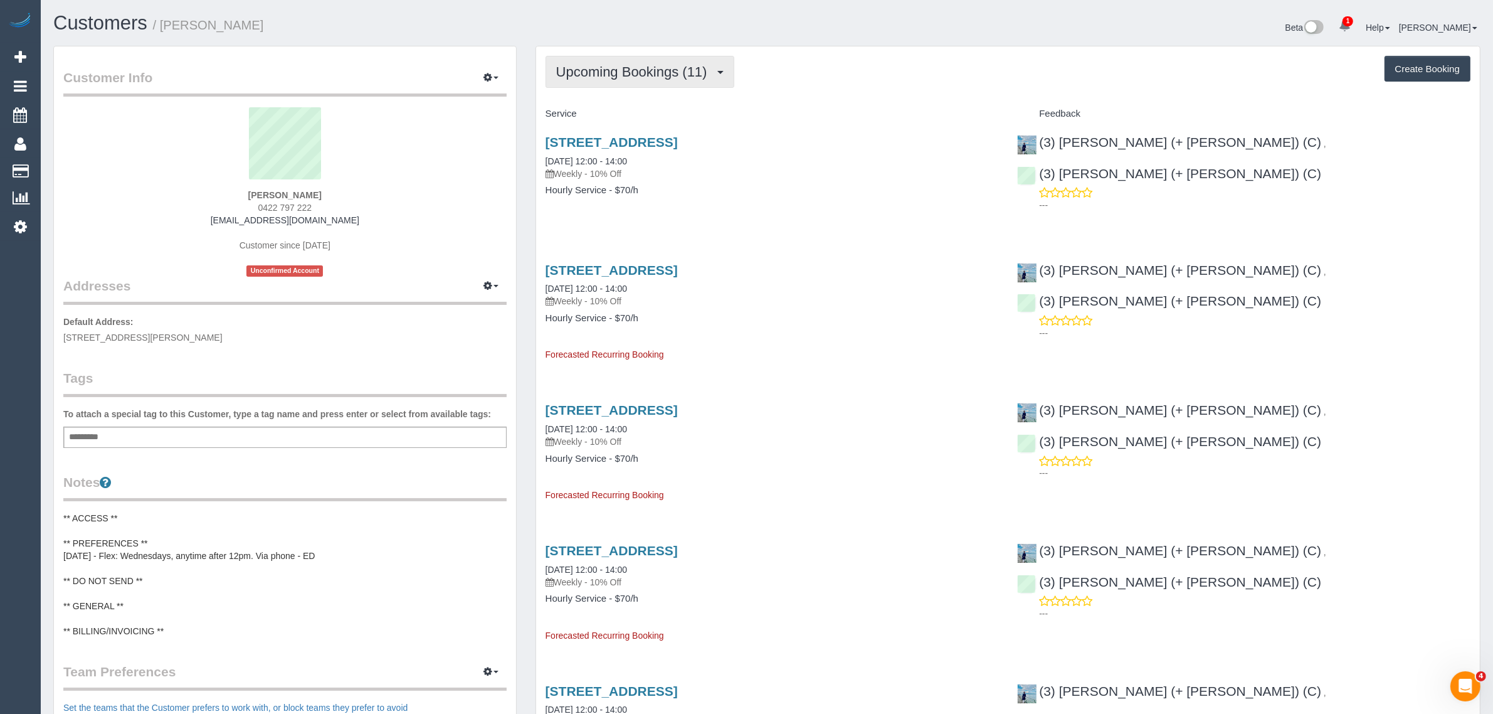
click at [670, 80] on button "Upcoming Bookings (11)" at bounding box center [639, 72] width 189 height 32
click at [892, 111] on h4 "Service" at bounding box center [771, 113] width 453 height 11
click at [601, 64] on span "Upcoming Bookings (11)" at bounding box center [634, 72] width 157 height 16
click at [606, 113] on link "Upcoming Bookings (11)" at bounding box center [612, 117] width 132 height 16
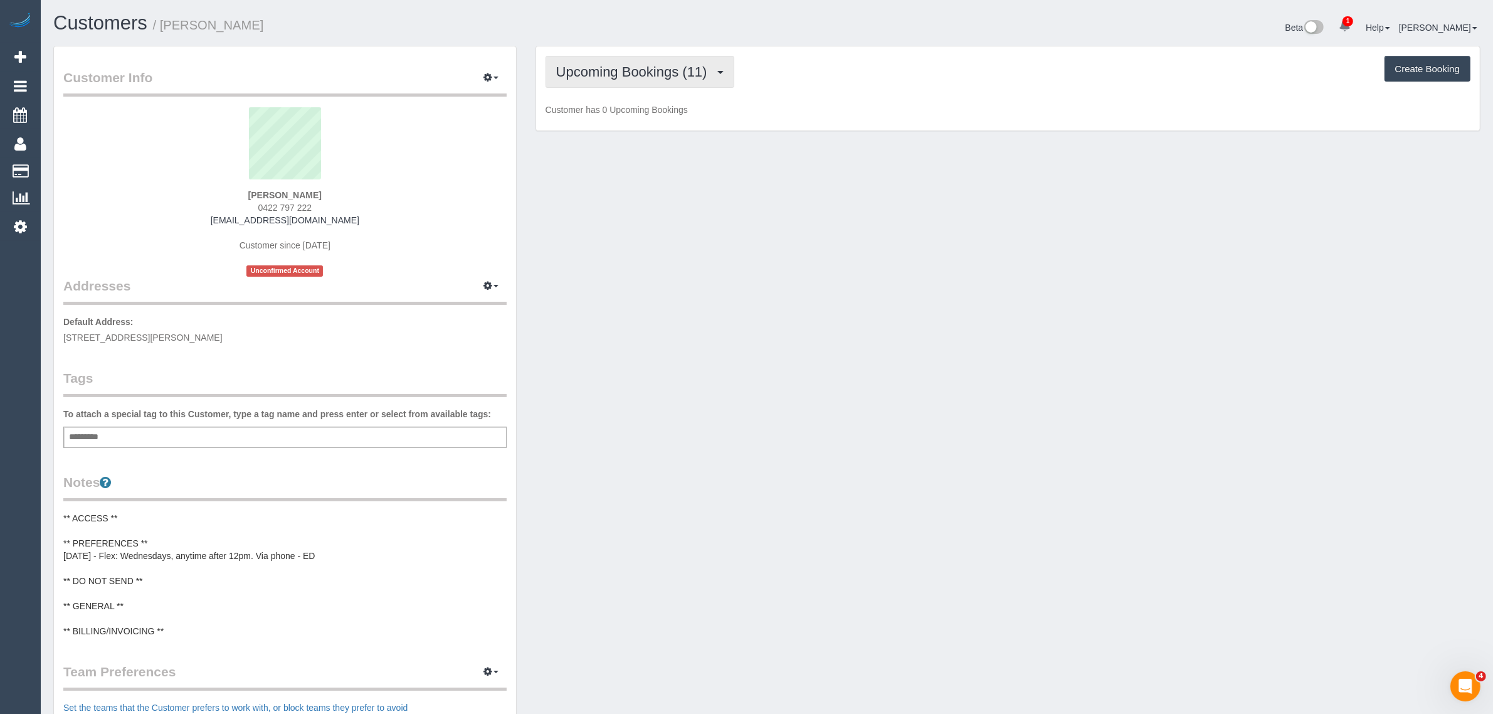
click at [619, 82] on button "Upcoming Bookings (11)" at bounding box center [639, 72] width 189 height 32
click at [600, 97] on link "Completed Bookings (2)" at bounding box center [612, 101] width 132 height 16
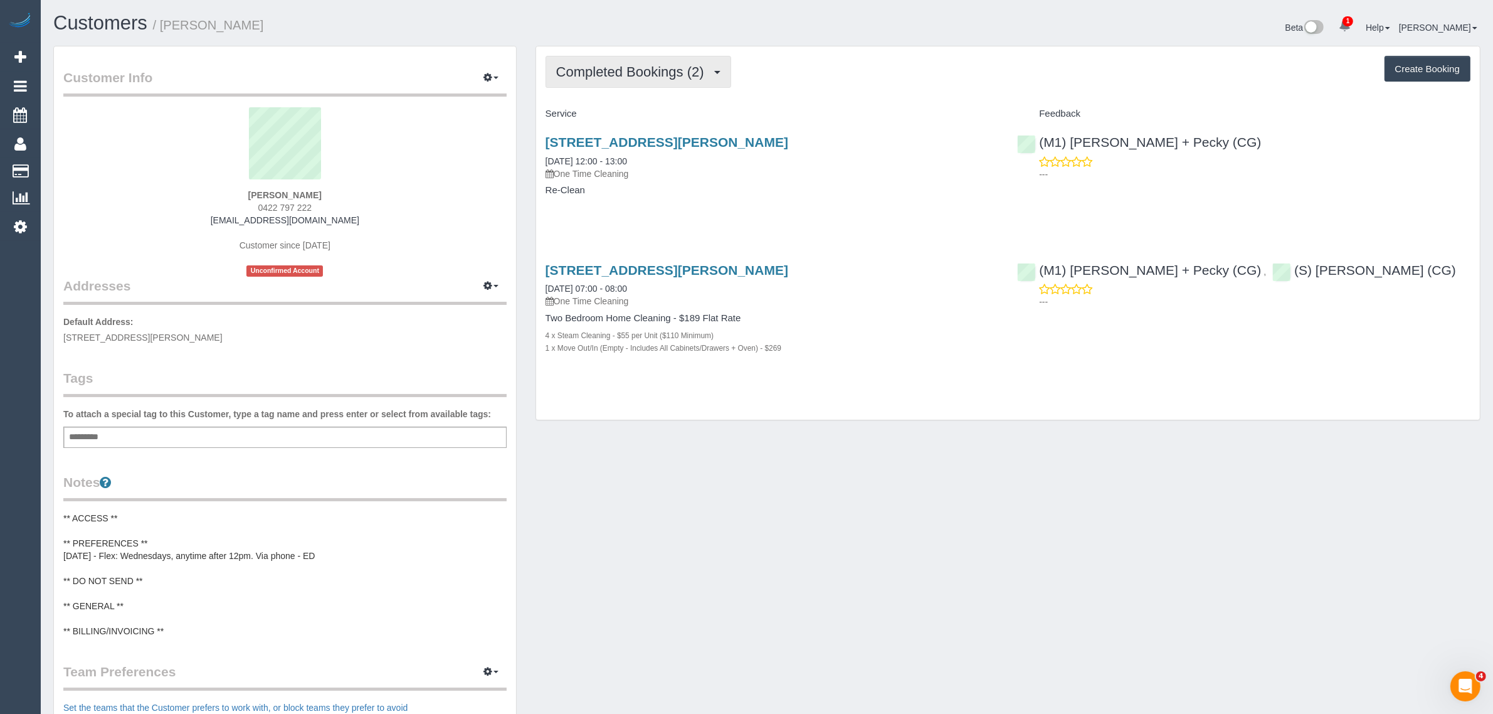
click at [628, 69] on span "Completed Bookings (2)" at bounding box center [633, 72] width 154 height 16
click at [614, 117] on link "Upcoming Bookings (11)" at bounding box center [612, 117] width 132 height 16
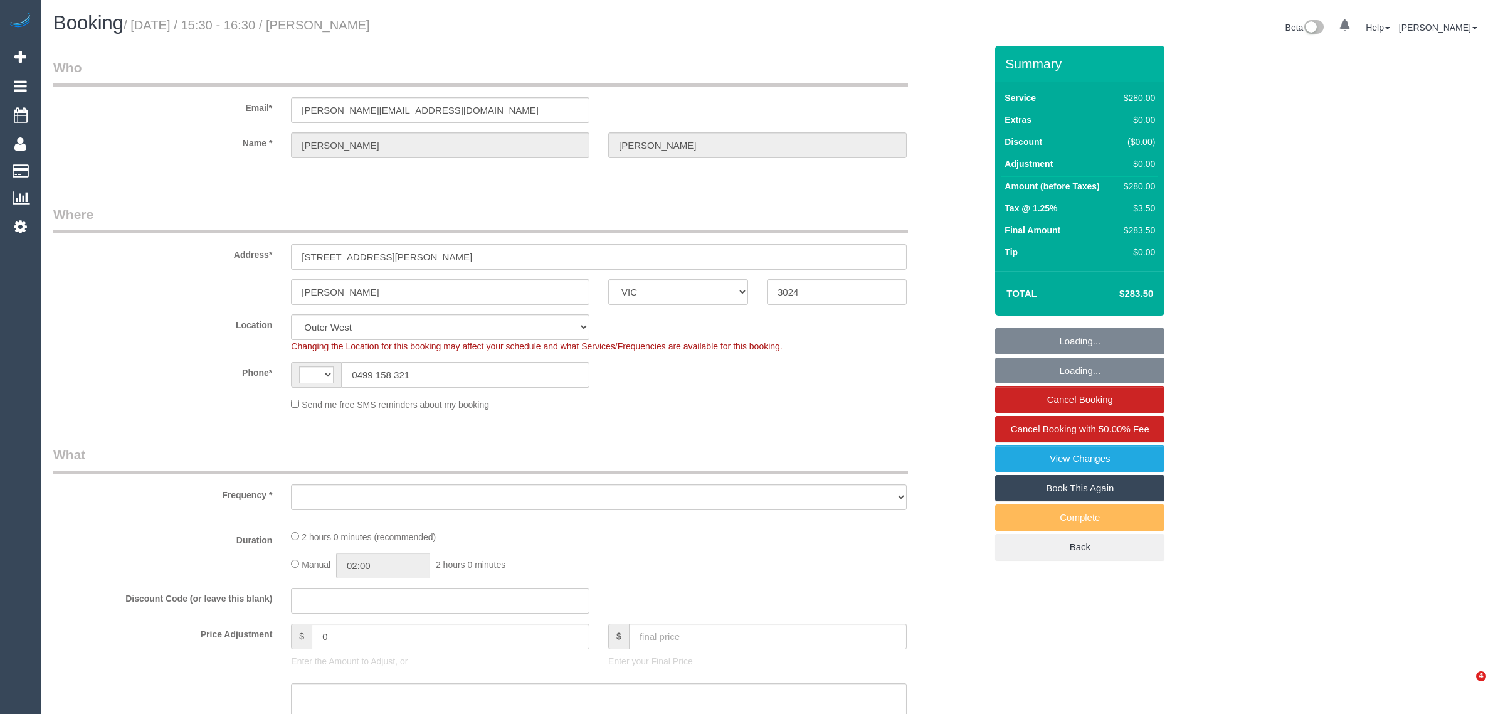
select select "VIC"
select select "string:stripe-pm_1PPz7T2GScqysDRVxBaPXfPv"
click at [473, 374] on input "0499 158 321" at bounding box center [465, 375] width 248 height 26
select select "string:AU"
select select "object:568"
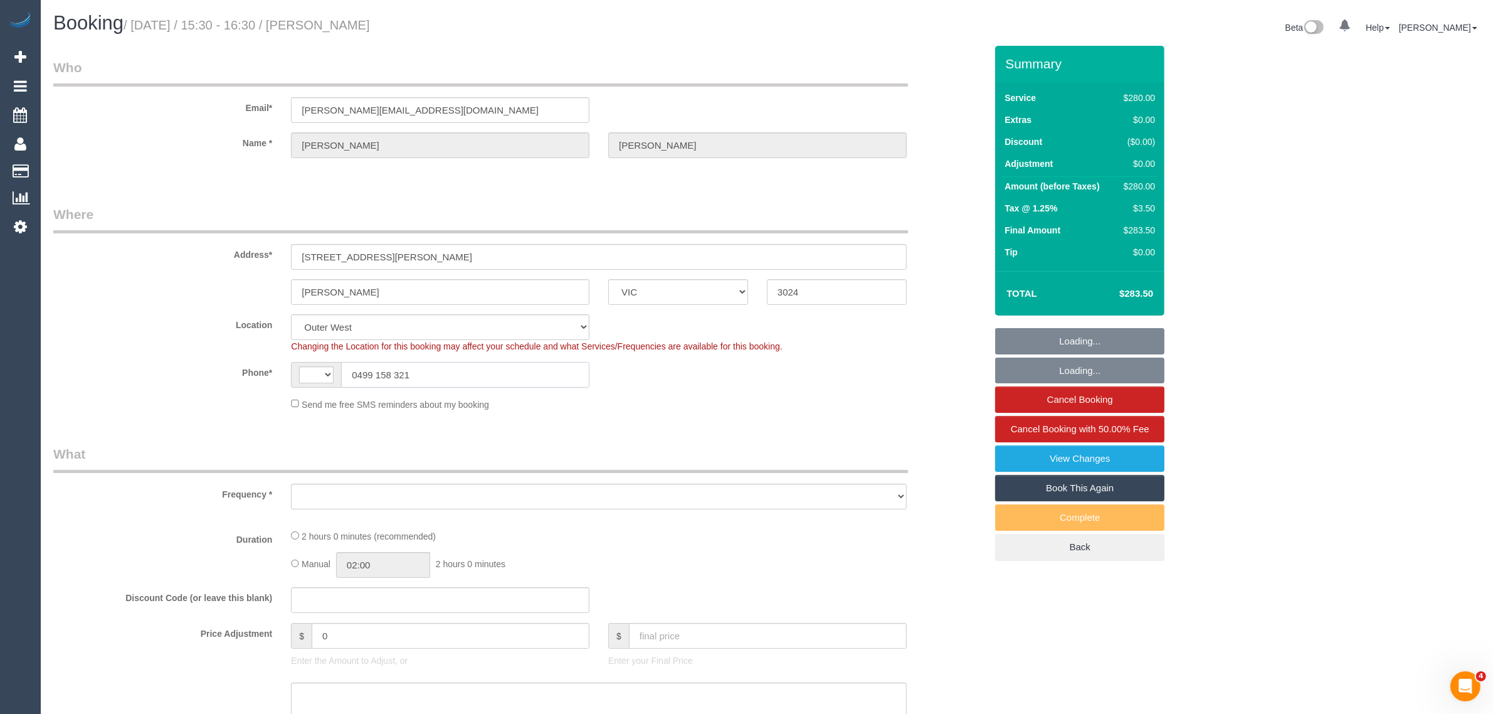
select select "number:27"
select select "number:14"
select select "number:19"
select select "number:25"
select select "2"
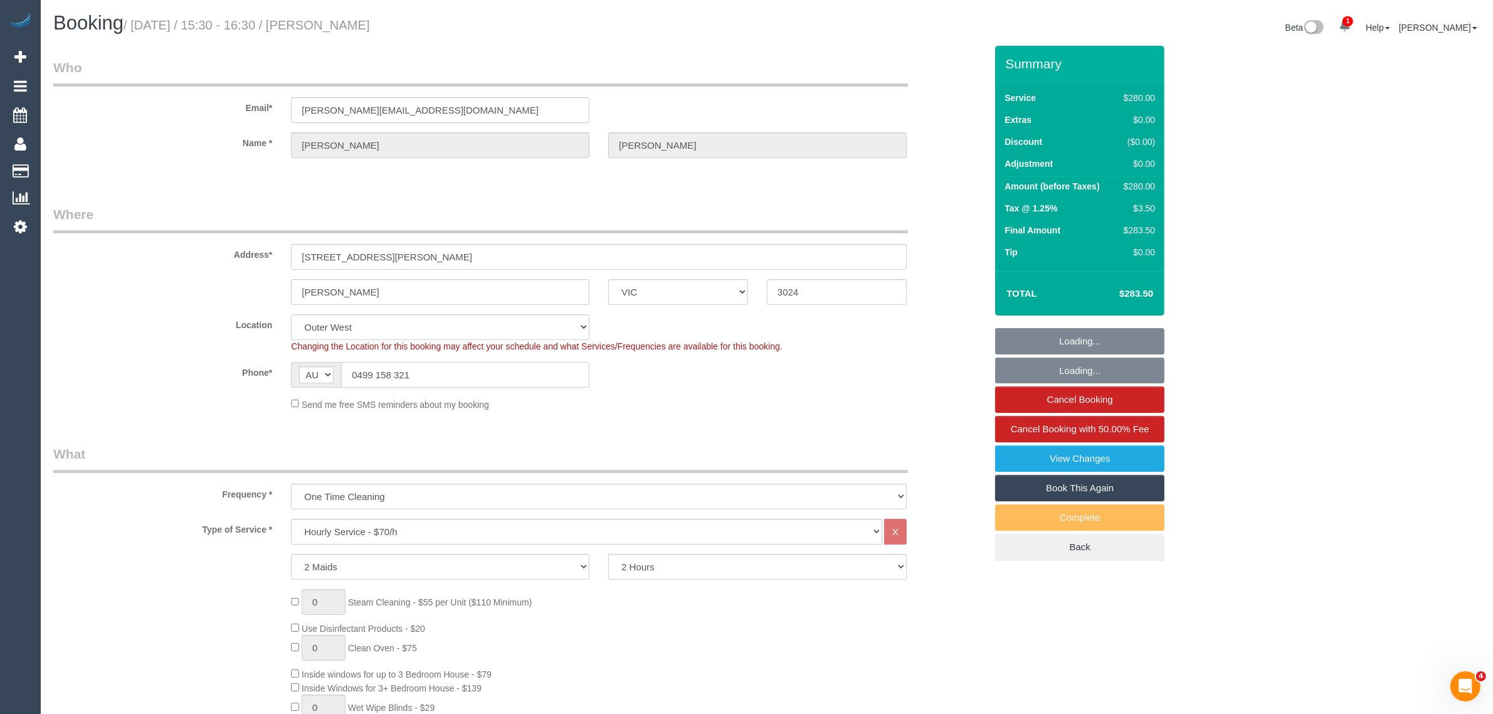
select select "object:1287"
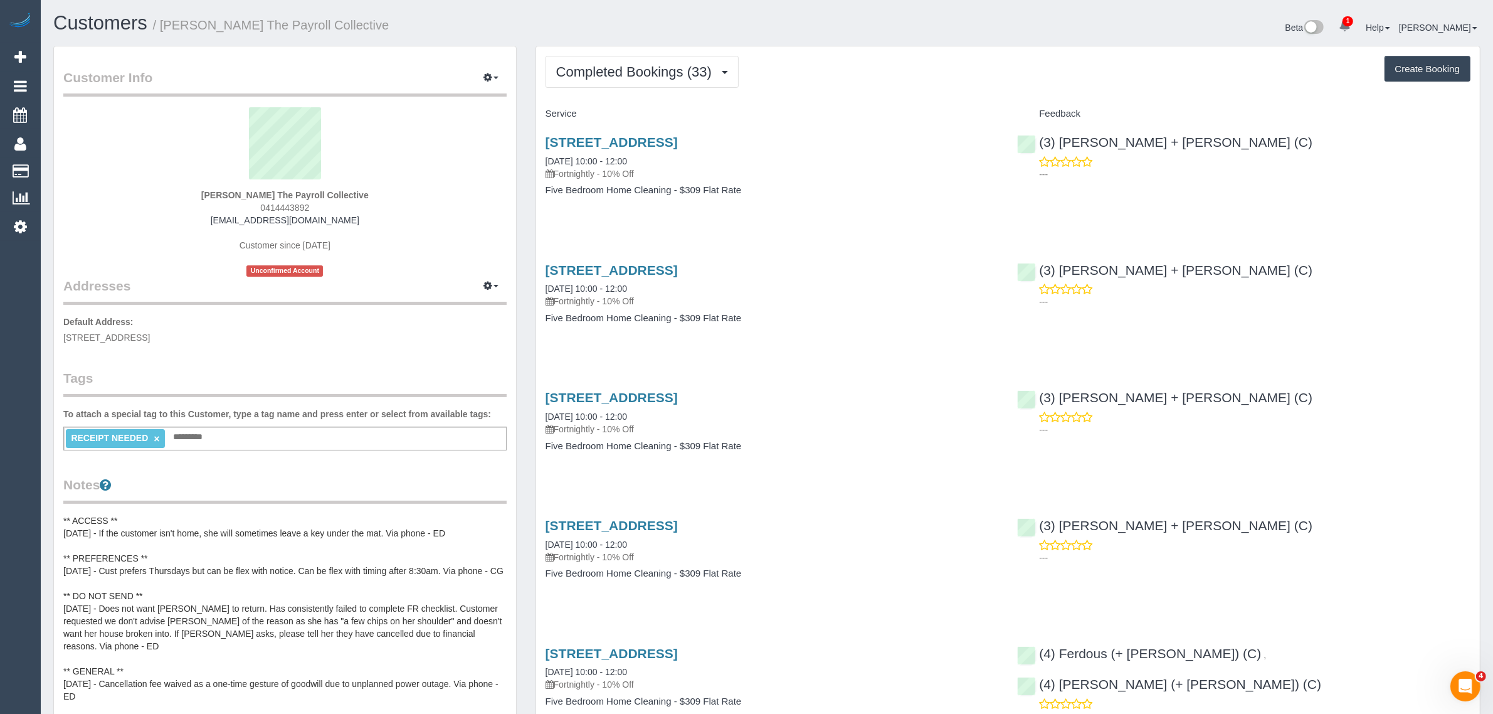
click at [842, 119] on div "Service" at bounding box center [772, 113] width 472 height 21
click at [683, 76] on span "Completed Bookings (33)" at bounding box center [637, 72] width 162 height 16
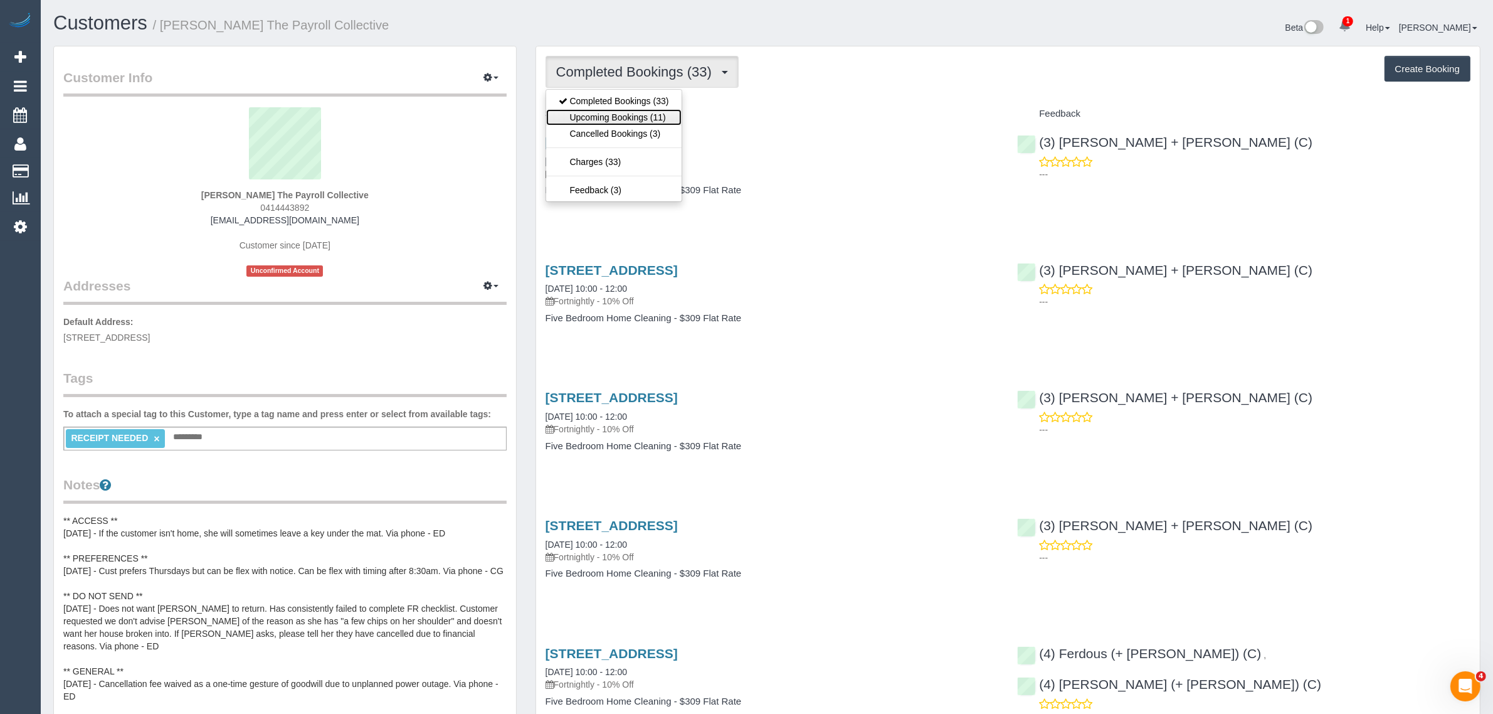
click at [631, 120] on link "Upcoming Bookings (11)" at bounding box center [613, 117] width 135 height 16
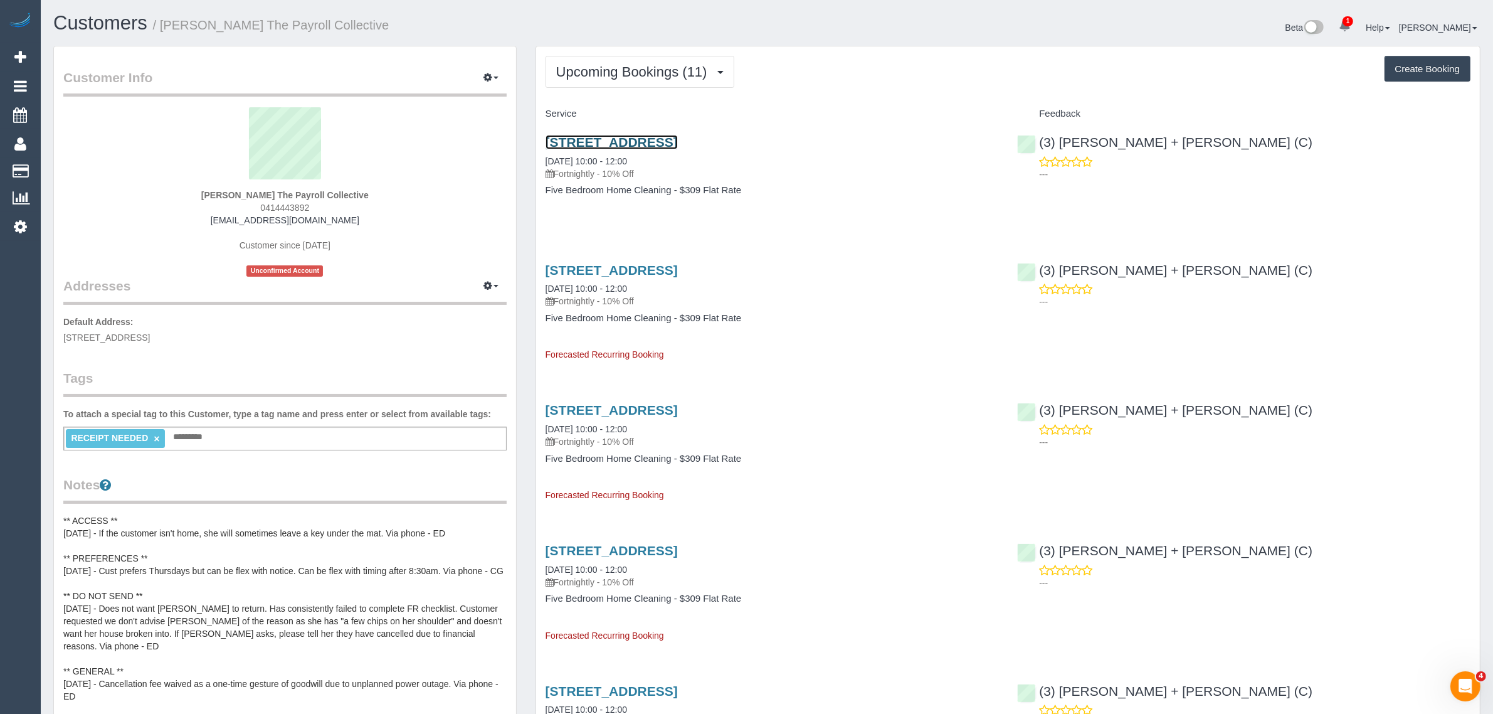
click at [594, 137] on link "27 Oakhill Ave, Reservoir, VIC 3073" at bounding box center [611, 142] width 132 height 14
drag, startPoint x: 387, startPoint y: 192, endPoint x: 191, endPoint y: 189, distance: 196.3
click at [191, 189] on div "Natalee Leach The Payroll Collective 0414443892 natalee@thepayrollcollective.co…" at bounding box center [284, 191] width 443 height 169
copy strong "Natalee Leach The Payroll Collective"
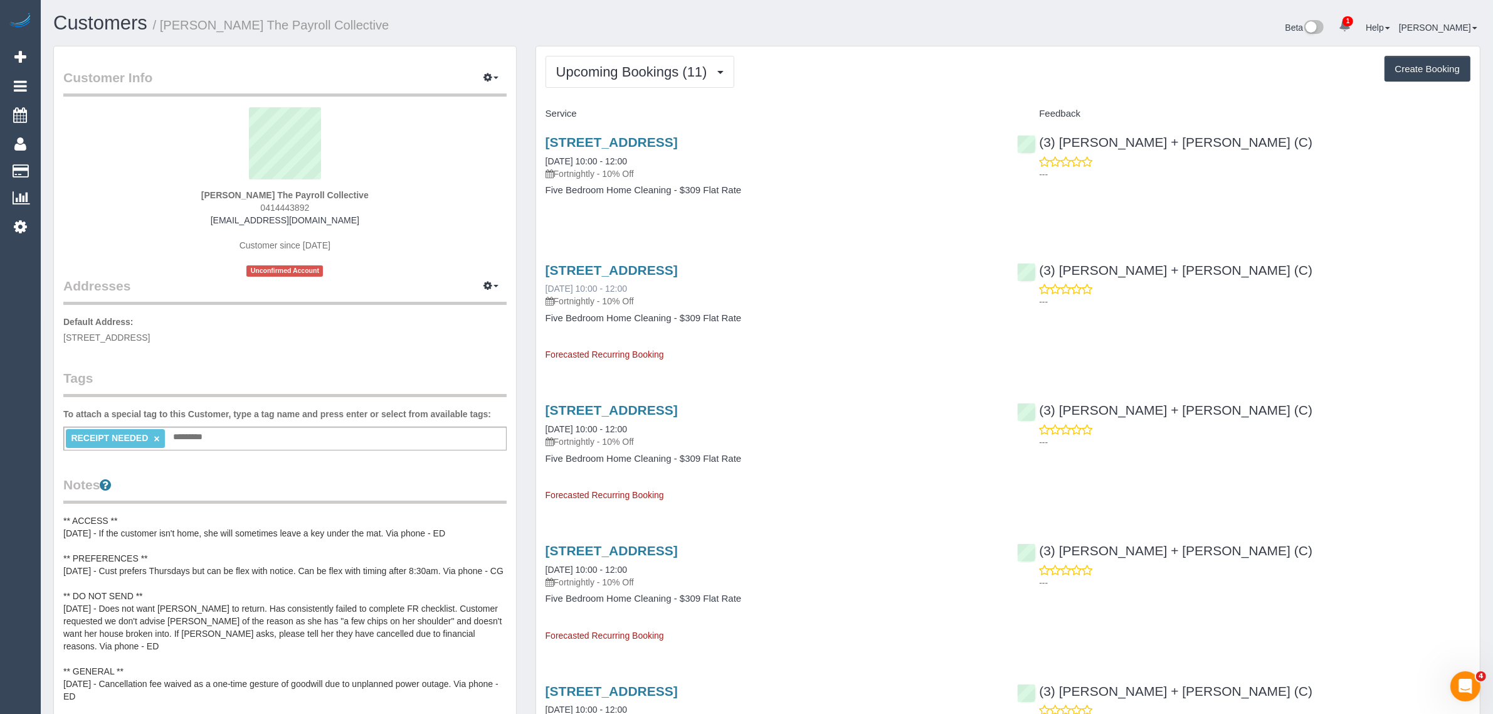
drag, startPoint x: 558, startPoint y: 290, endPoint x: 590, endPoint y: 289, distance: 32.0
click at [590, 289] on div "27 Oakhill Ave, Reservoir, VIC 3073 25/09/2025 10:00 - 12:00 Fortnightly - 10% …" at bounding box center [772, 306] width 472 height 109
copy link "25/09/2025"
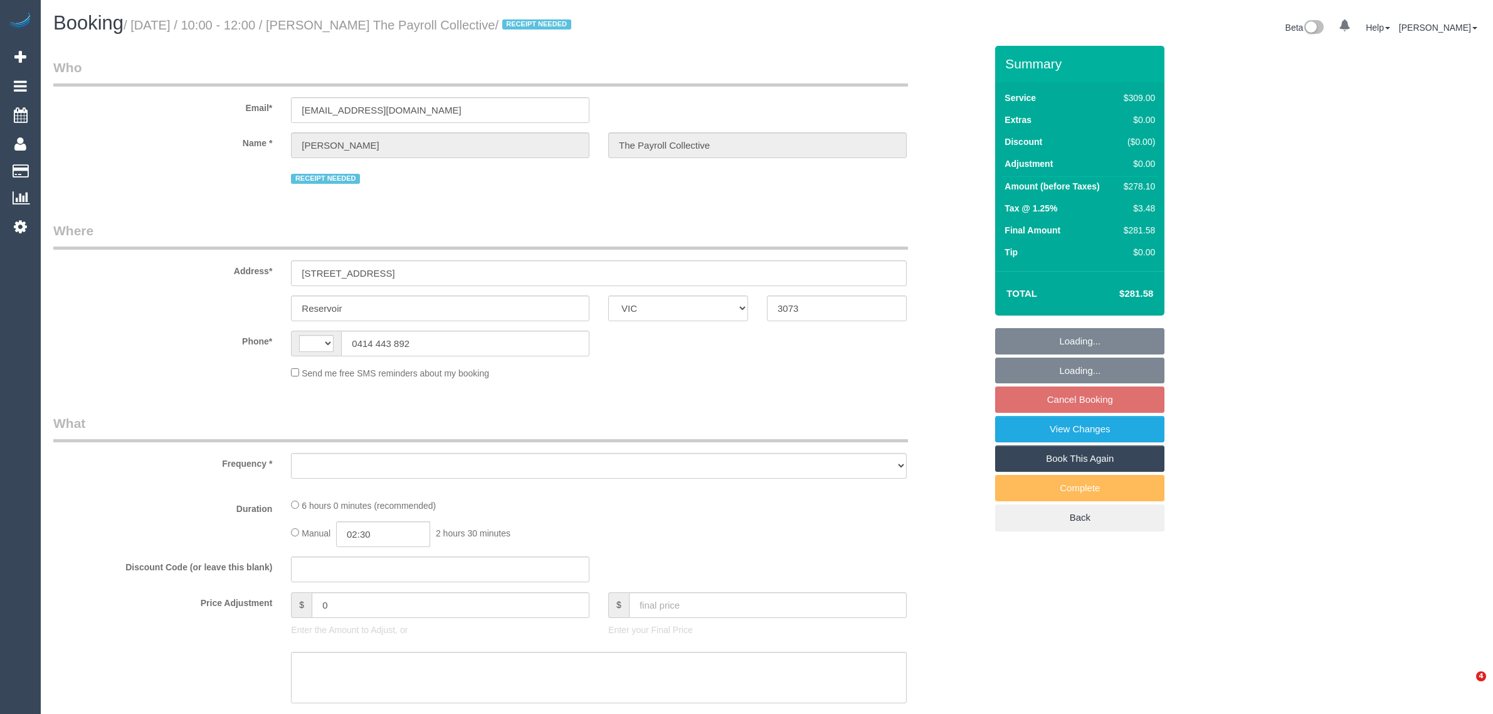
select select "VIC"
select select "string:stripe-pm_1PBReg2GScqysDRVdolxDYKt"
select select "number:27"
select select "number:14"
select select "number:19"
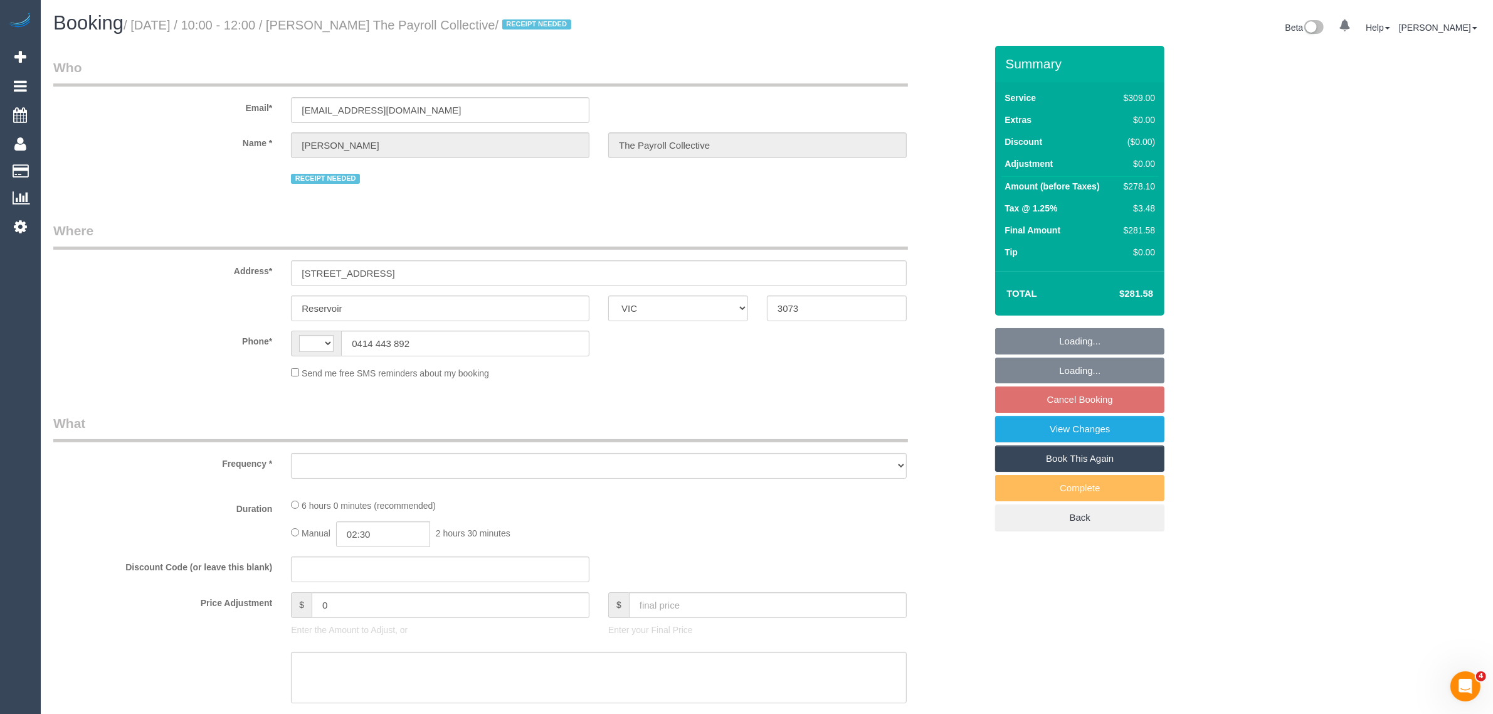
select select "number:22"
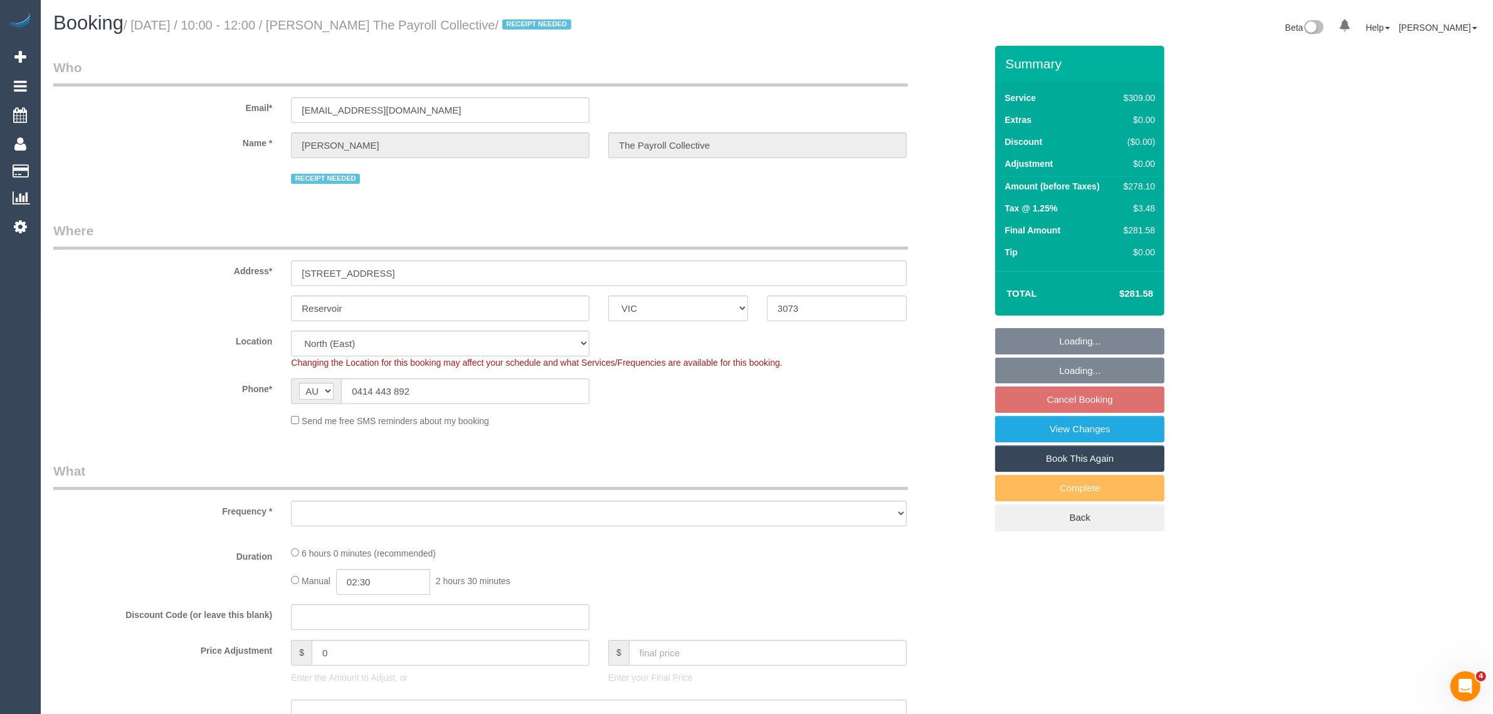
select select "string:AU"
select select "object:1447"
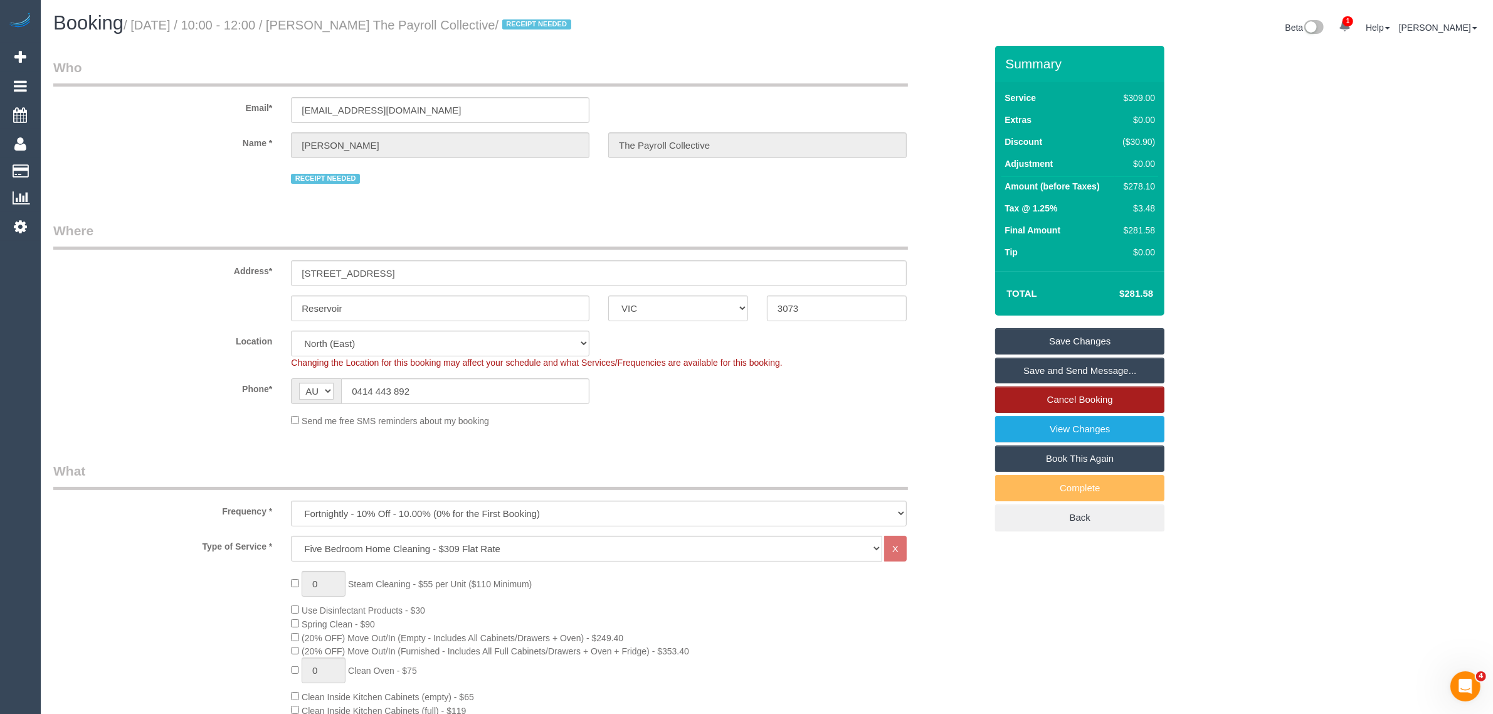
click at [1044, 405] on link "Cancel Booking" at bounding box center [1079, 399] width 169 height 26
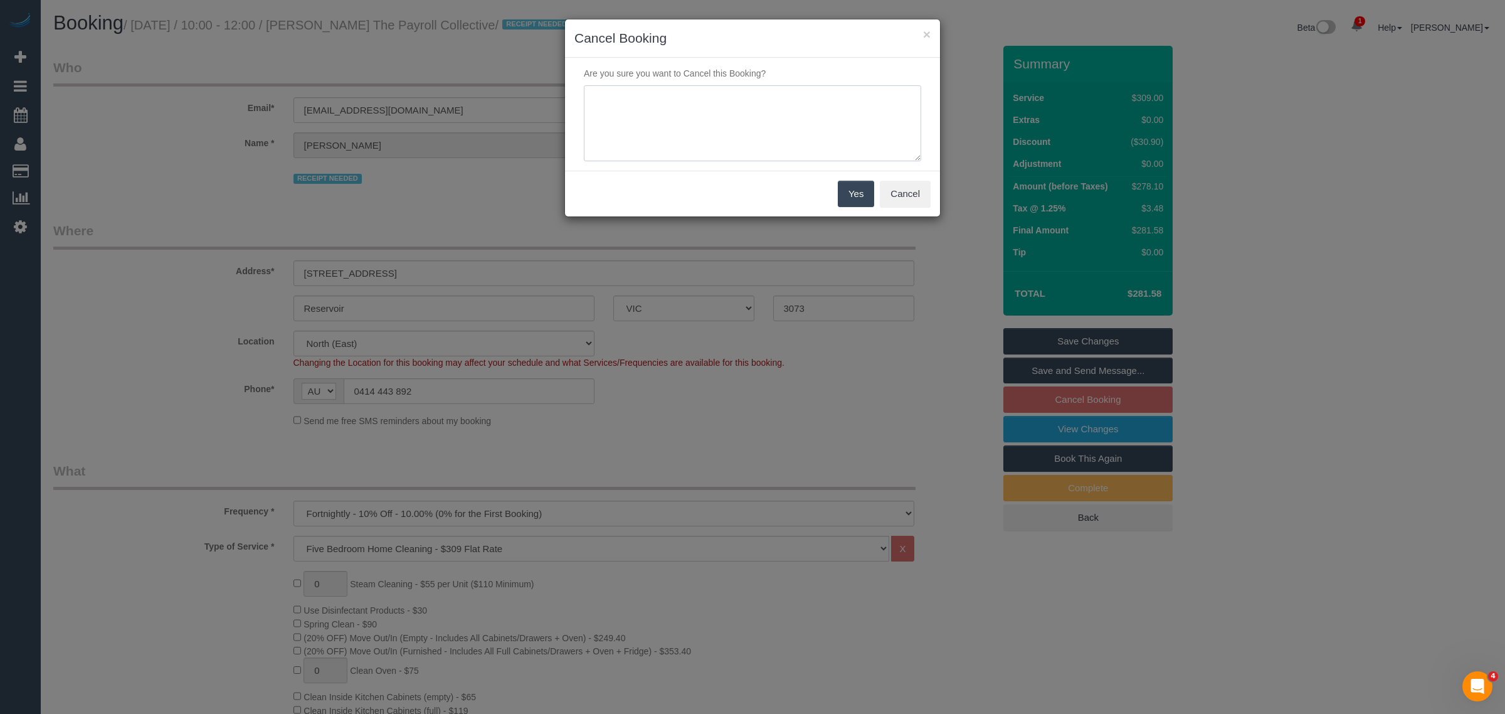
click at [744, 114] on textarea at bounding box center [752, 123] width 337 height 76
type textarea "customer decided to cancel via txt - KA"
click at [858, 196] on button "Yes" at bounding box center [856, 194] width 36 height 26
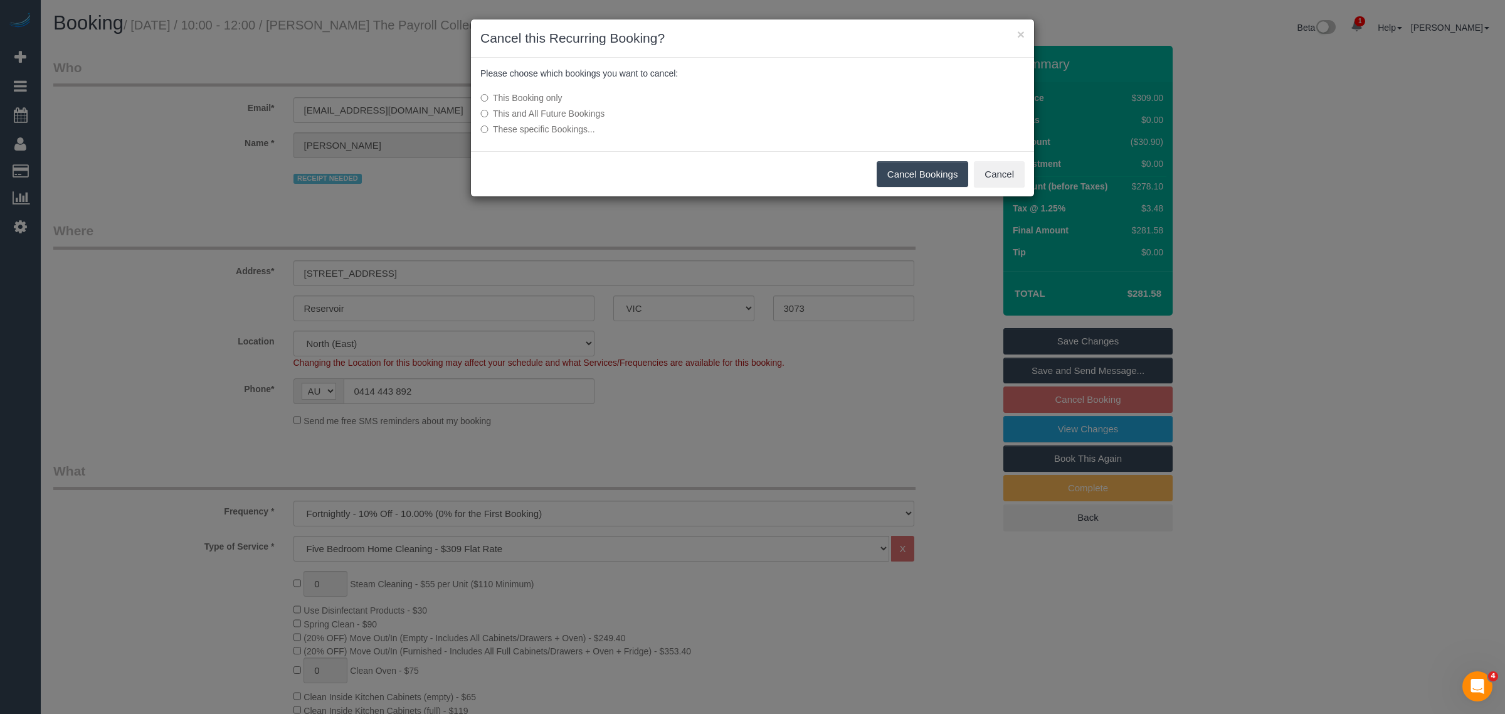
click at [895, 172] on button "Cancel Bookings" at bounding box center [923, 174] width 92 height 26
